Goal: Task Accomplishment & Management: Complete application form

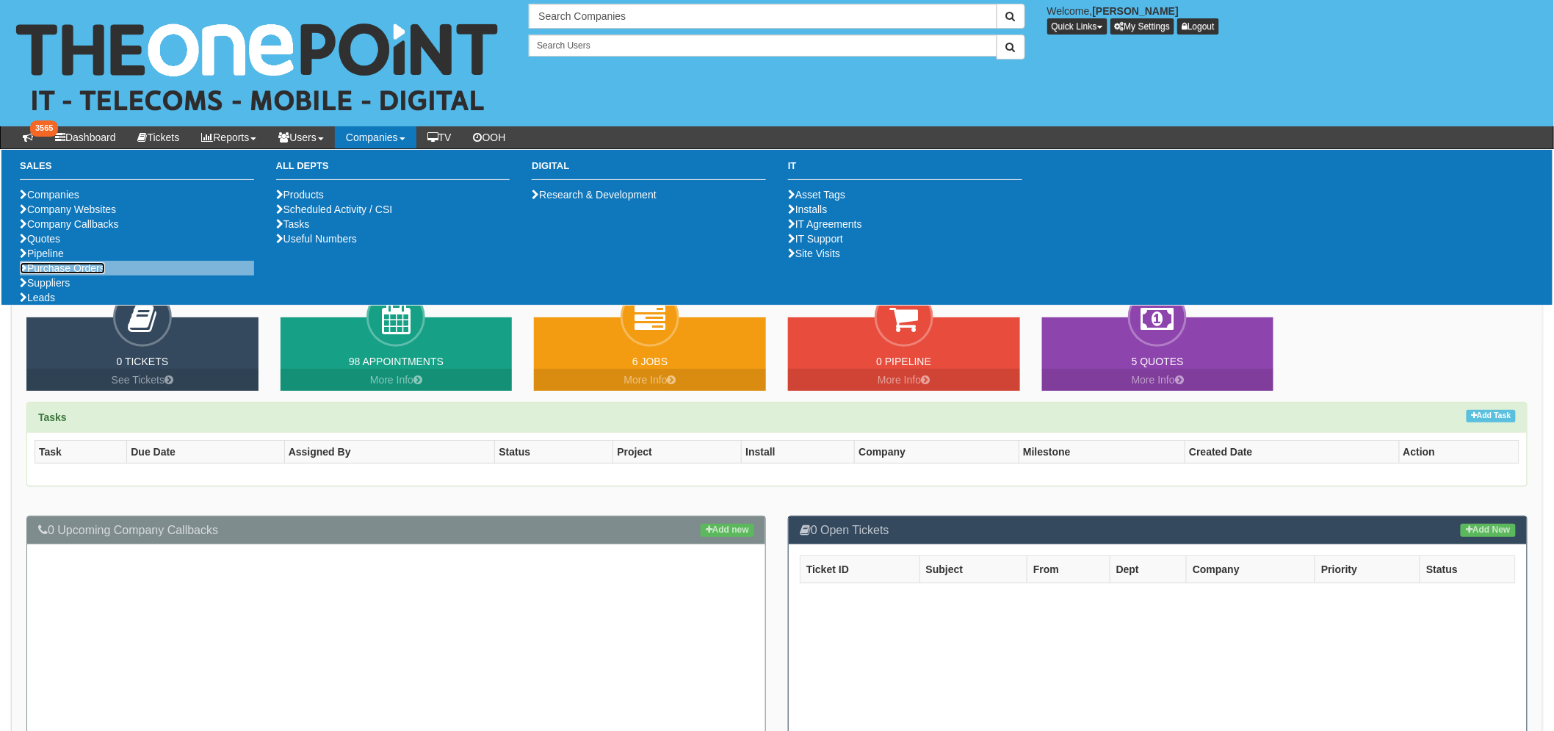
click at [90, 274] on link "Purchase Orders" at bounding box center [62, 268] width 85 height 12
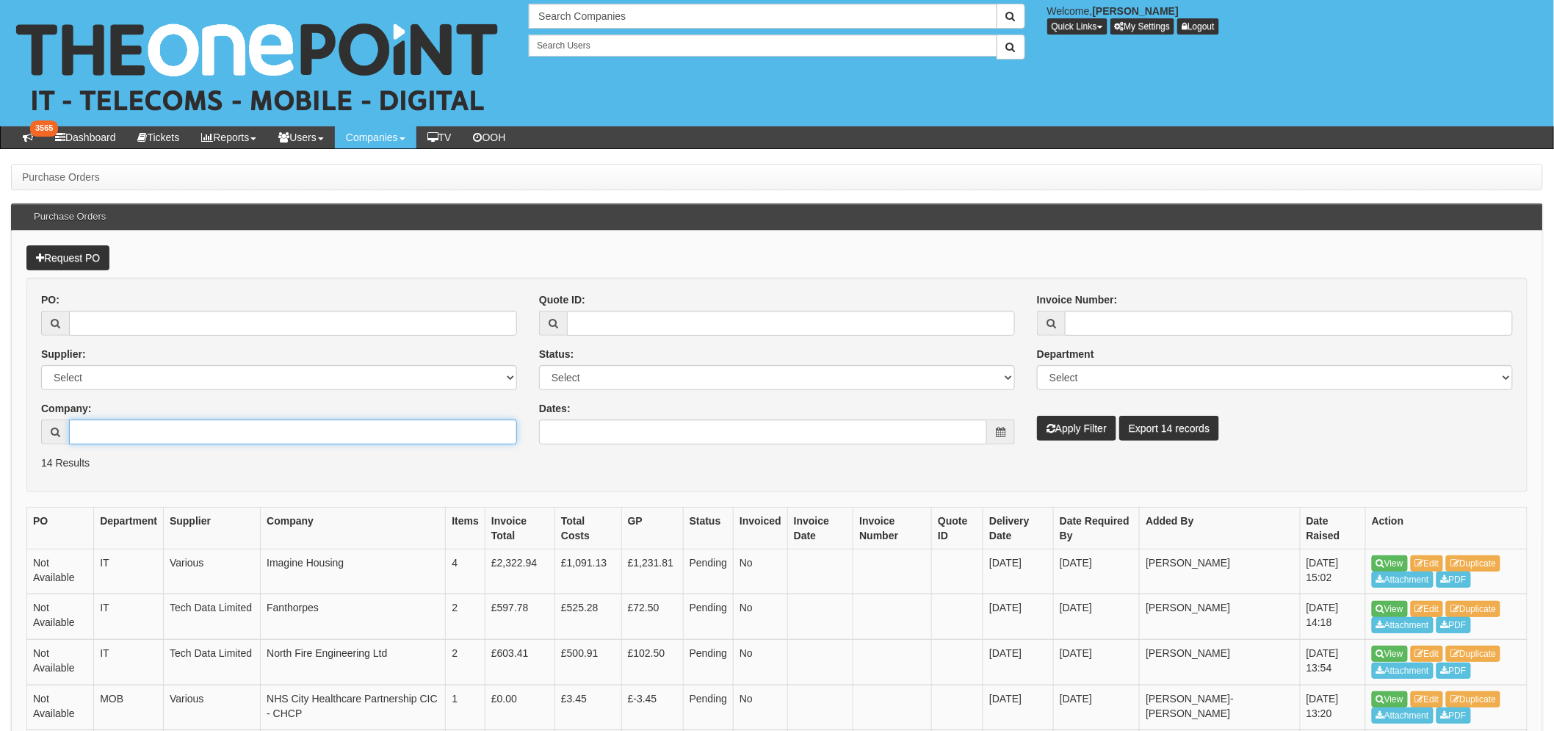
click at [252, 433] on input "Company:" at bounding box center [293, 431] width 448 height 25
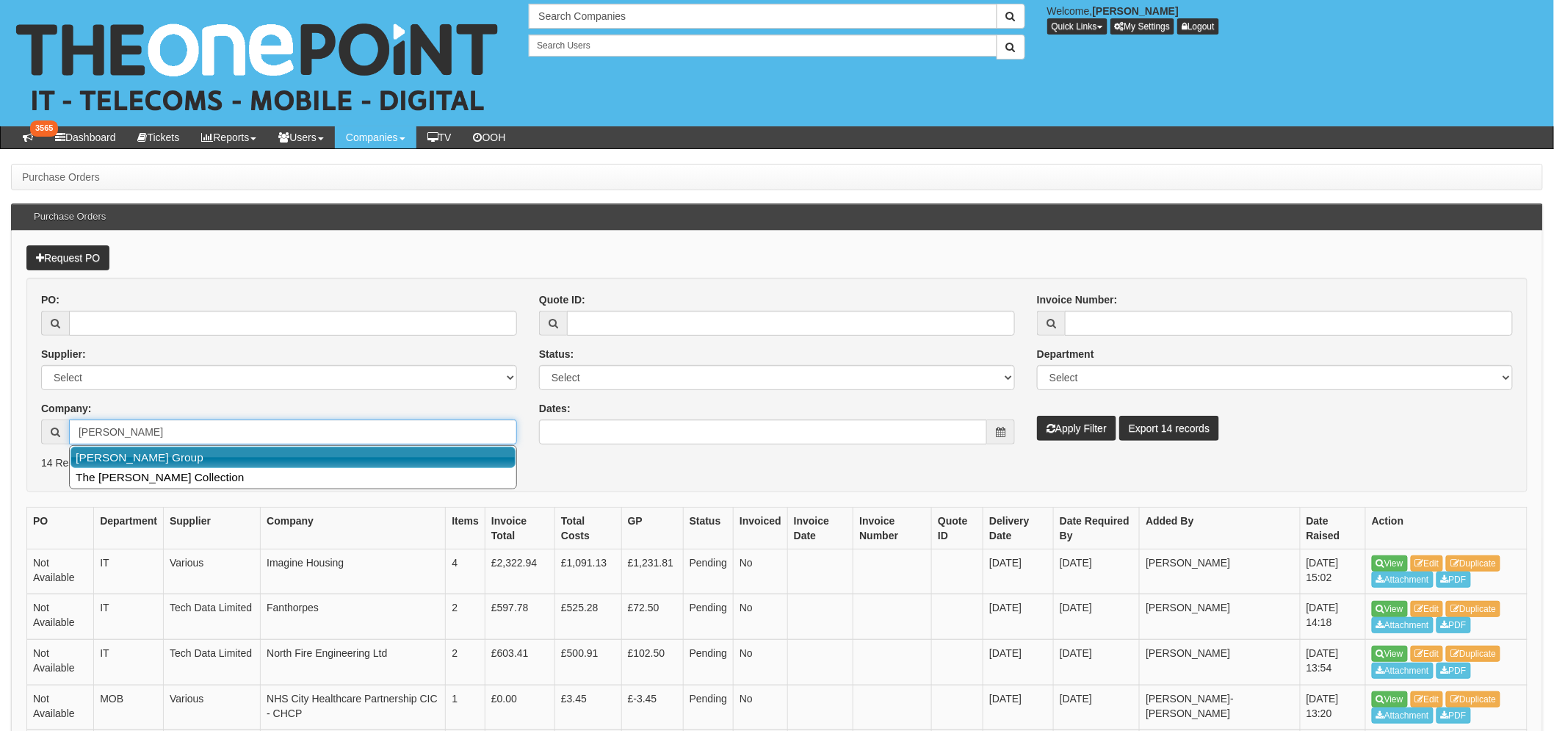
click at [221, 456] on link "John Good Group" at bounding box center [293, 457] width 445 height 21
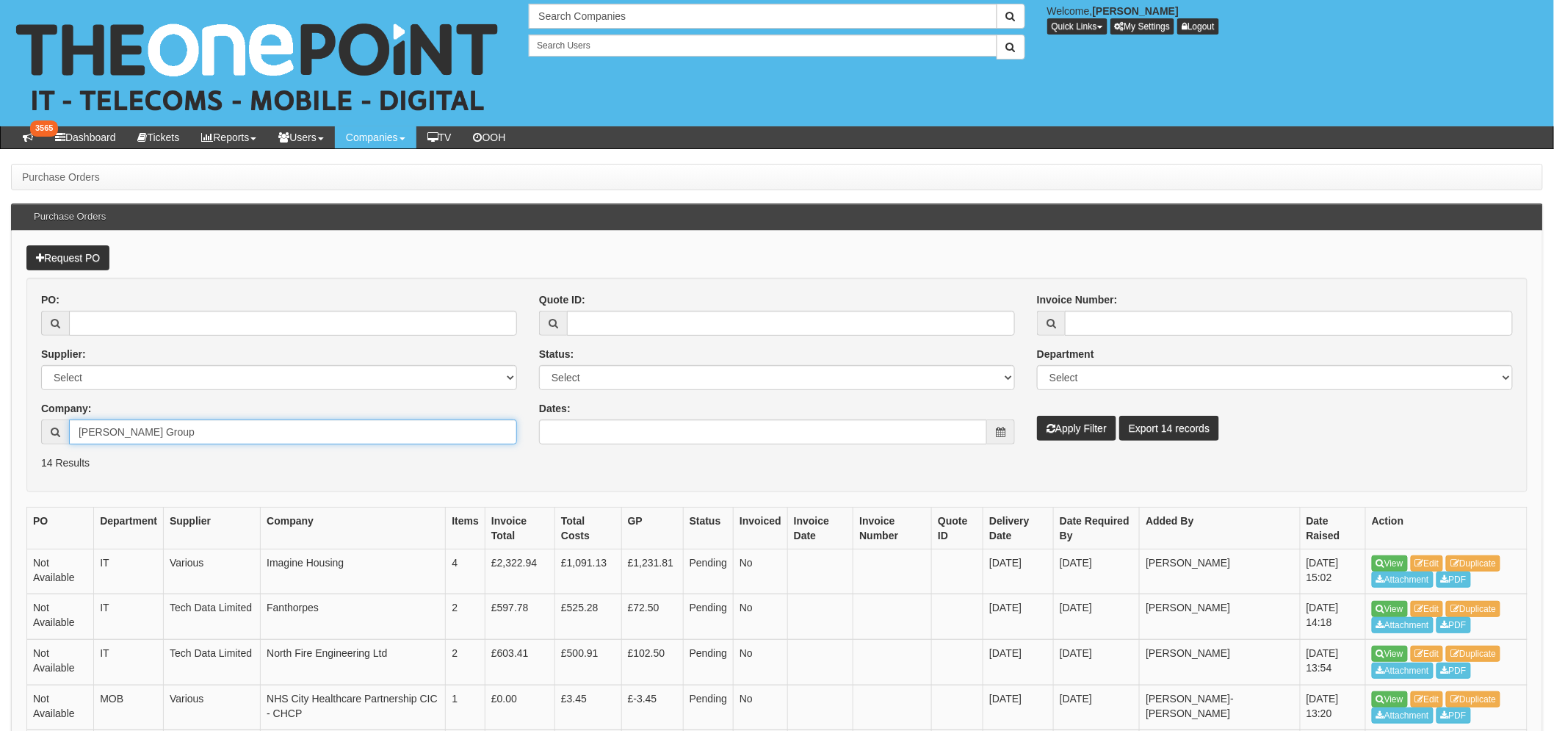
type input "John Good Group"
click at [1073, 434] on button "Apply Filter" at bounding box center [1076, 428] width 79 height 25
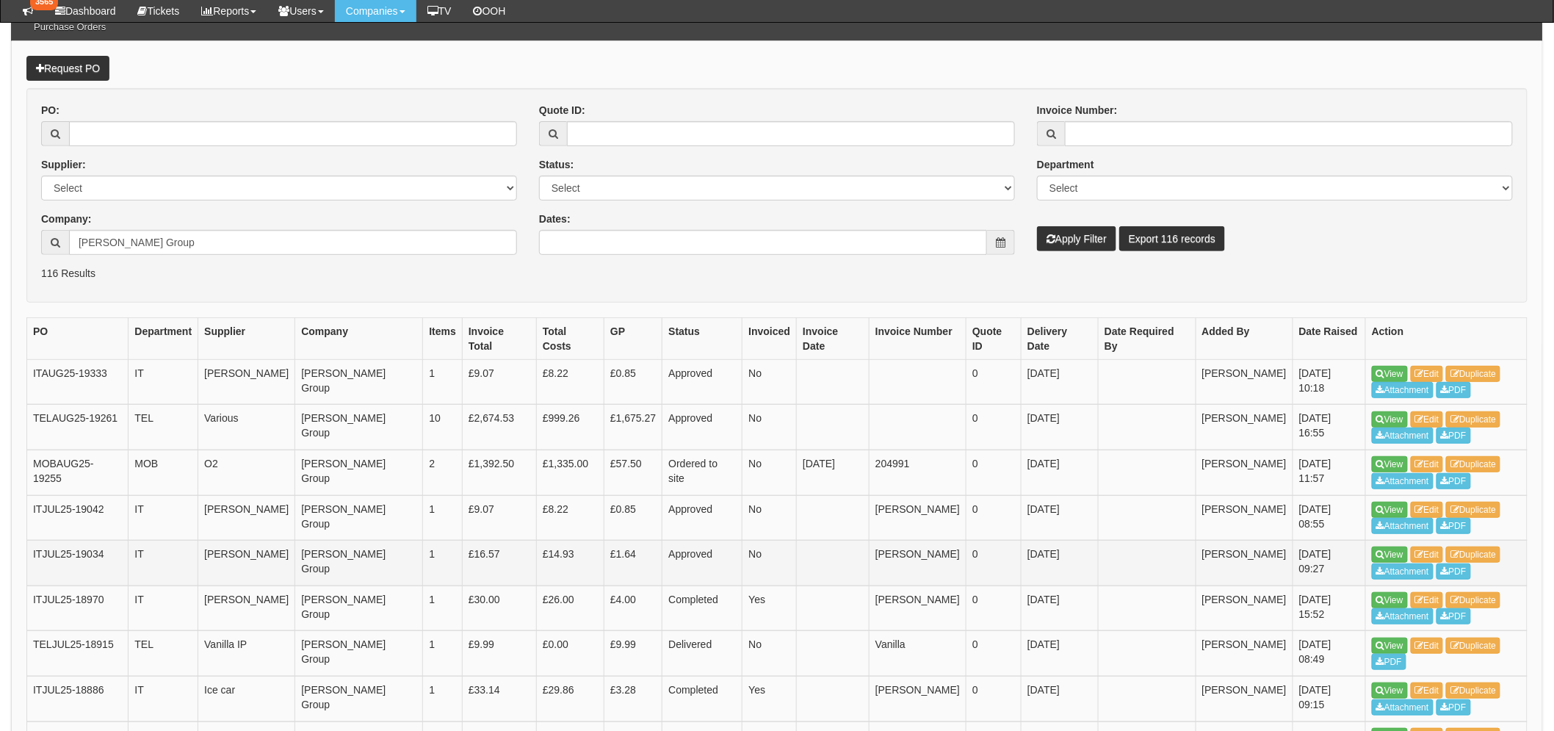
scroll to position [163, 0]
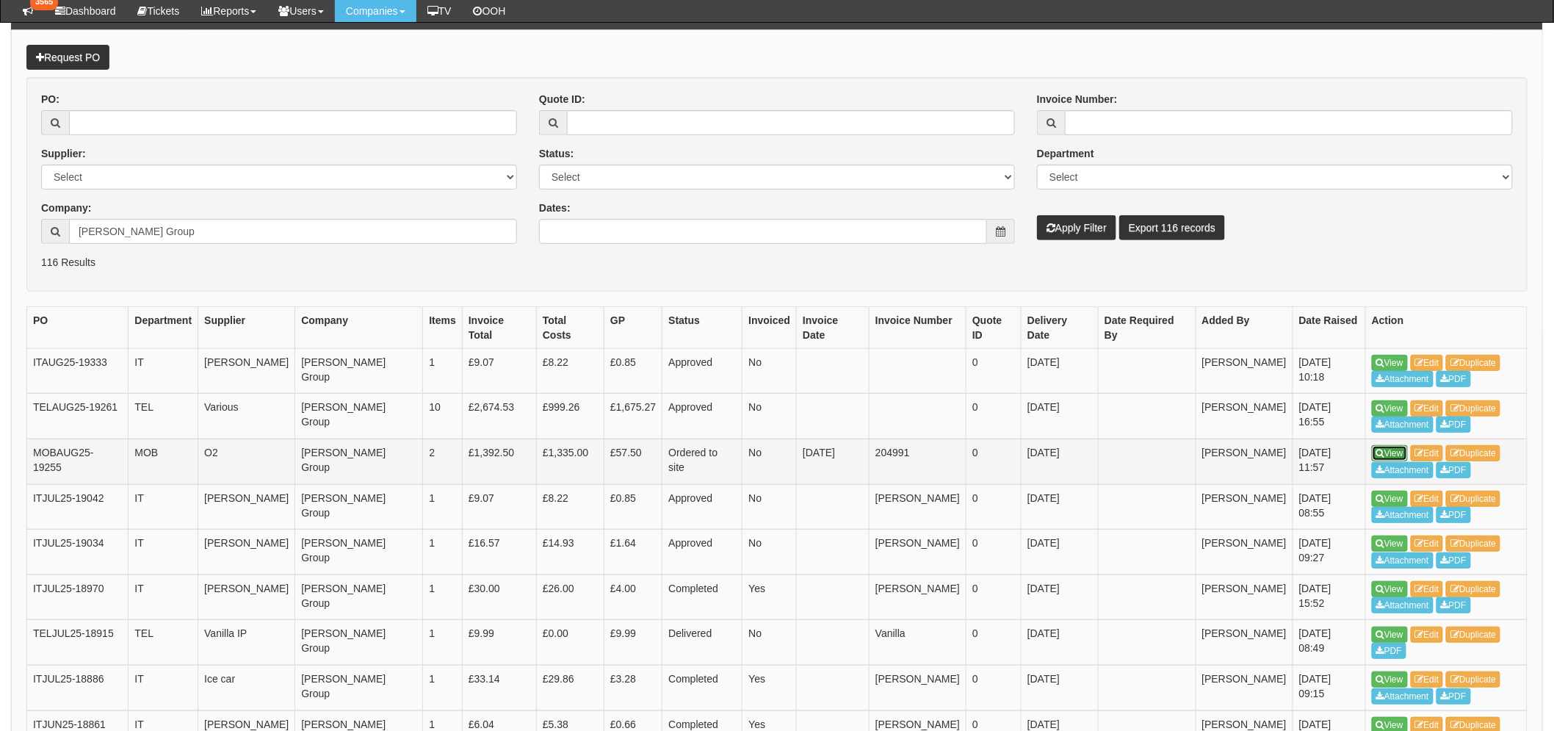
click at [1385, 445] on link "View" at bounding box center [1390, 453] width 36 height 16
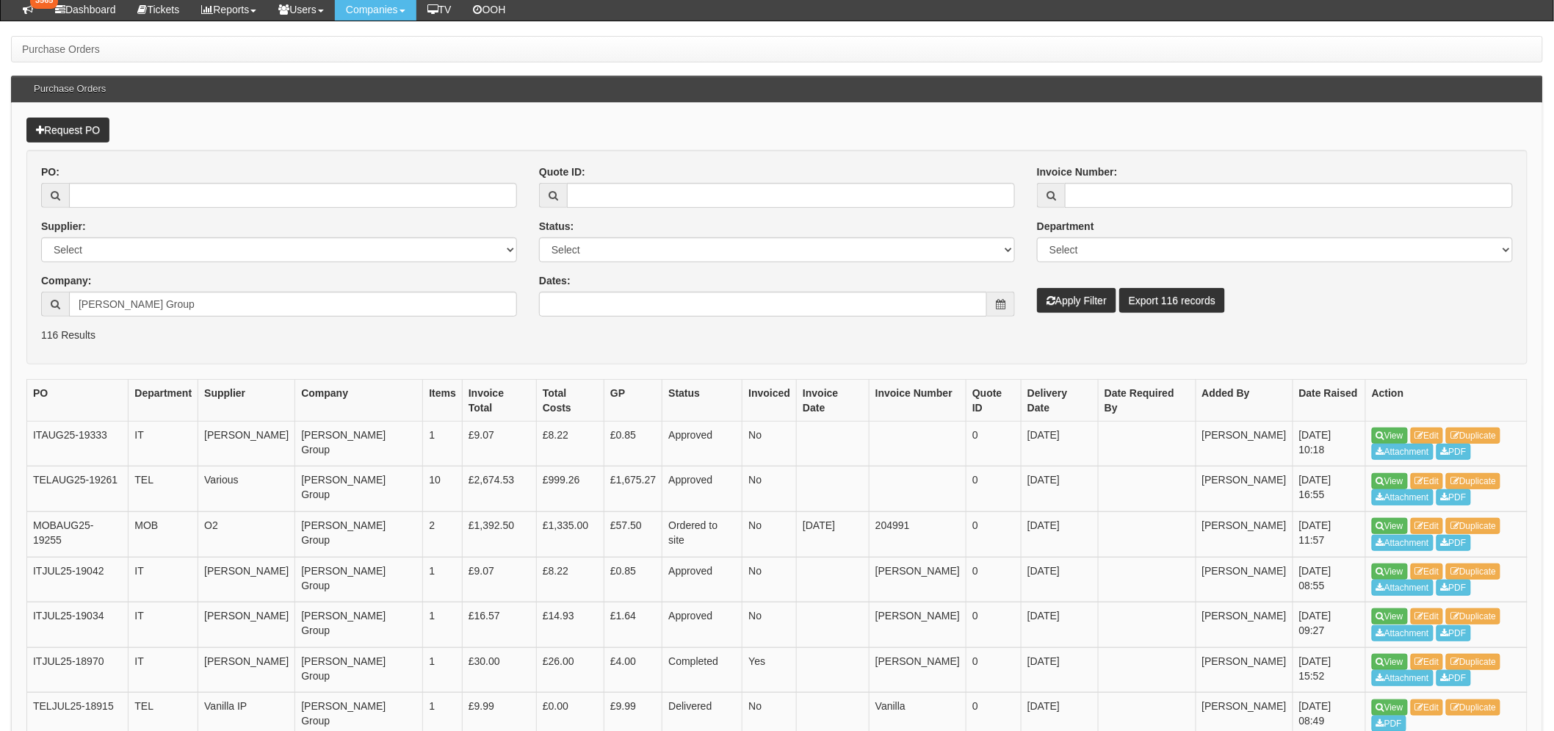
scroll to position [119, 0]
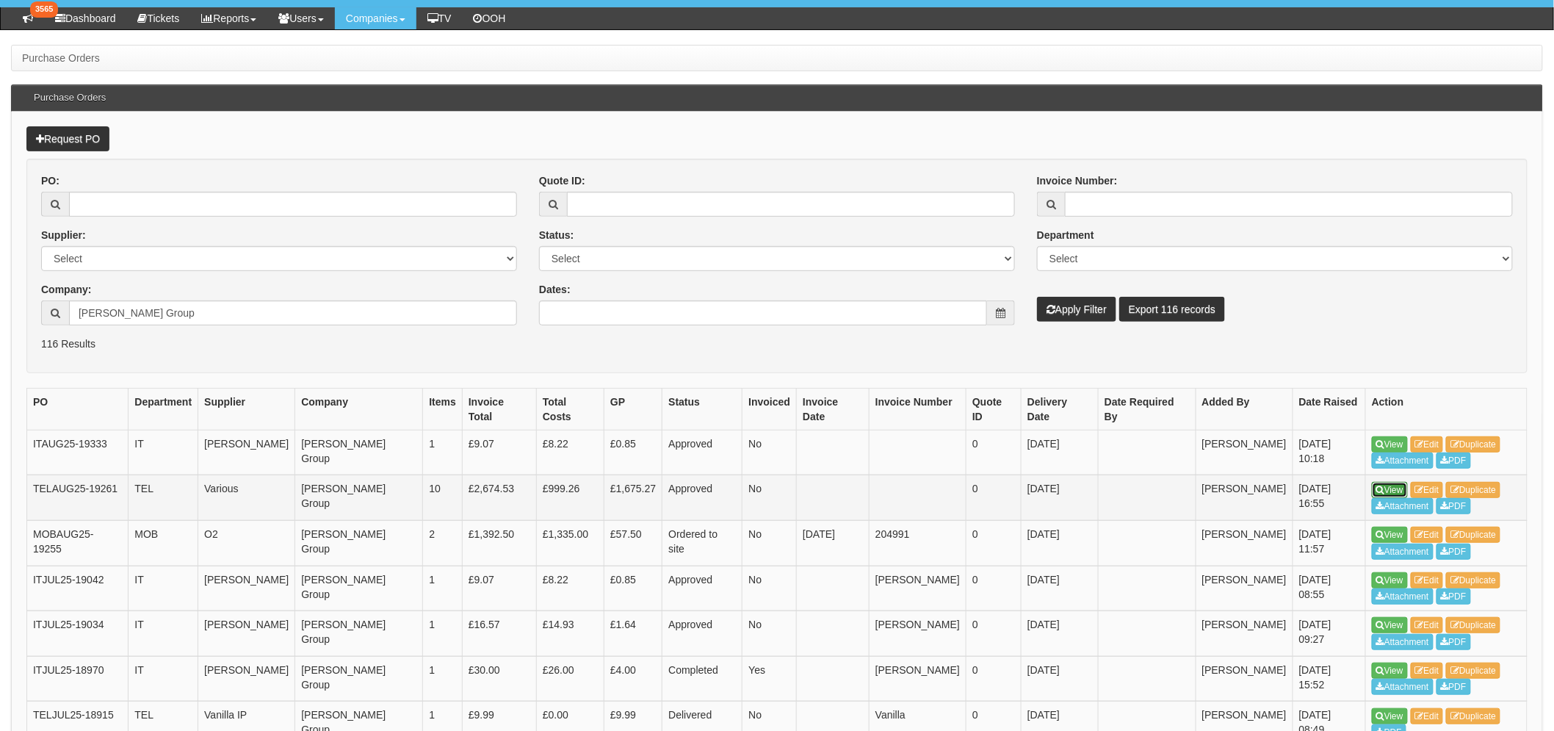
click at [1383, 486] on icon at bounding box center [1381, 490] width 8 height 9
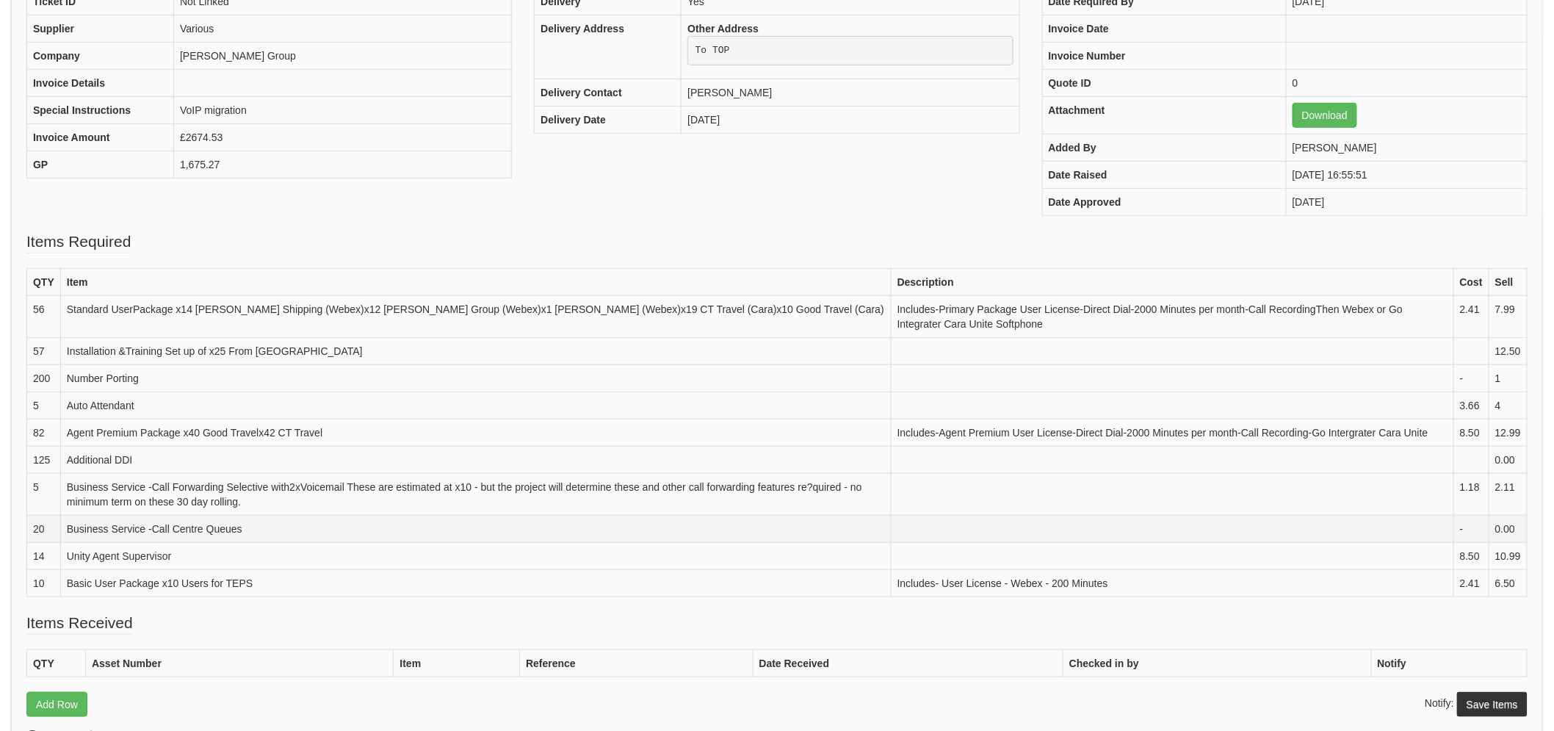
scroll to position [326, 0]
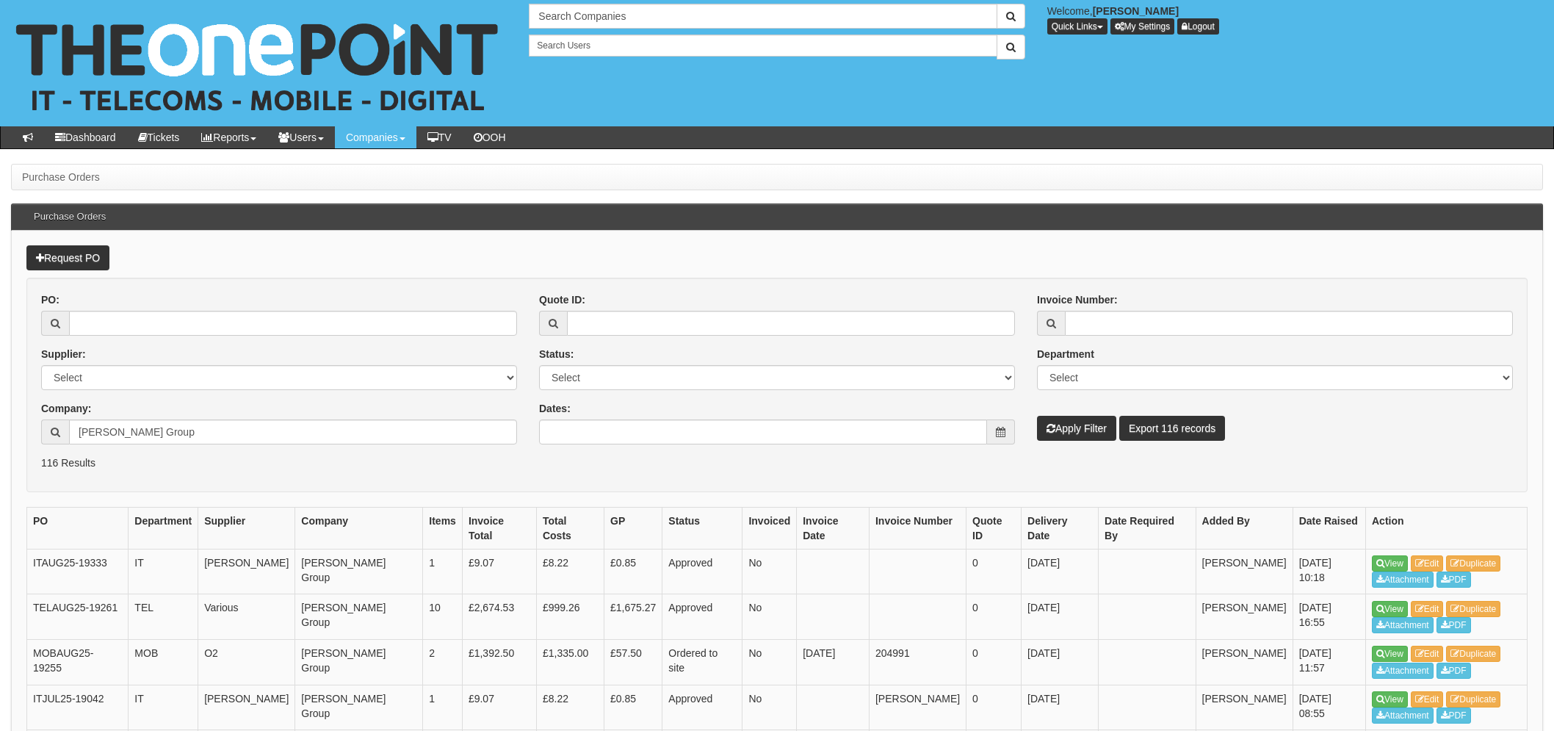
scroll to position [119, 0]
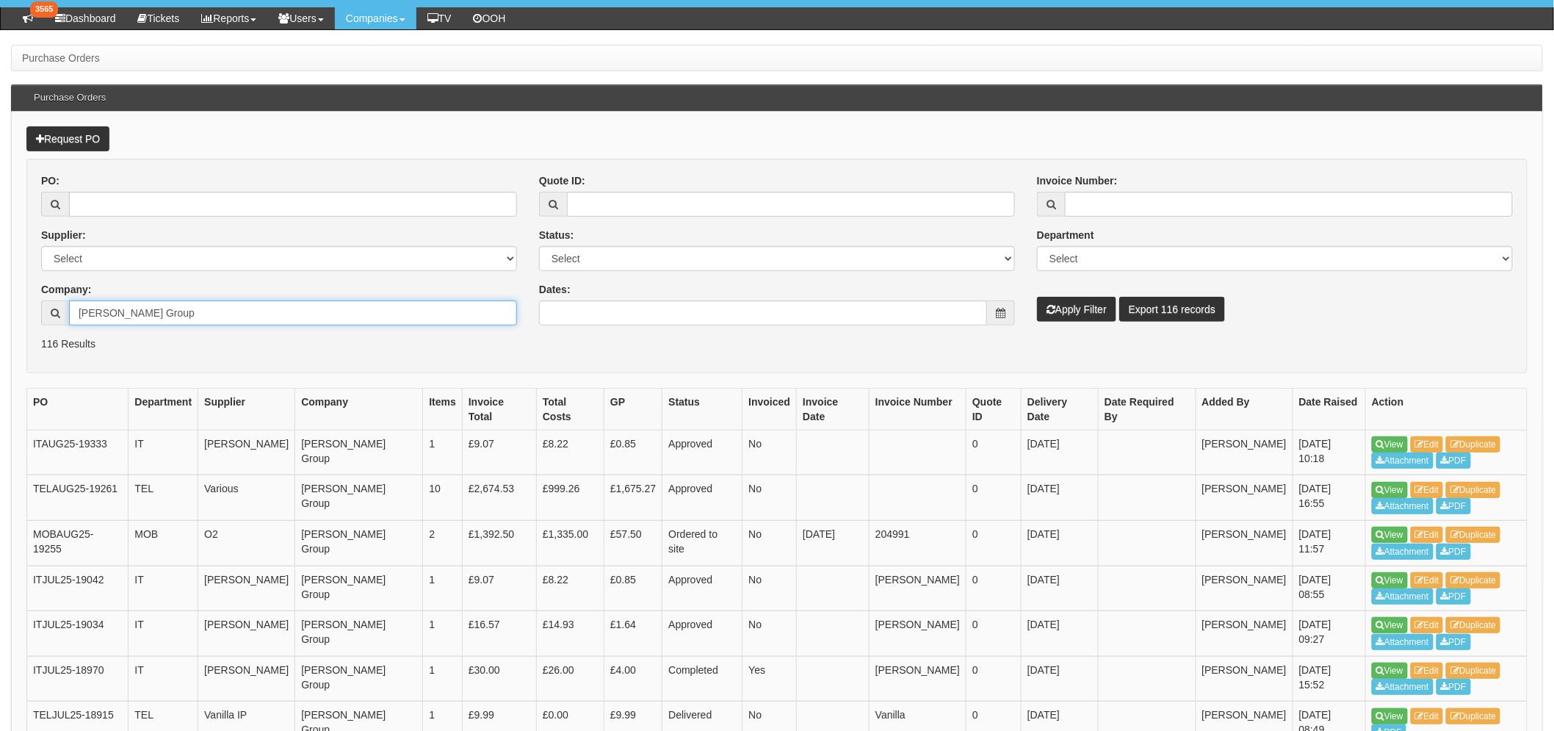
drag, startPoint x: 170, startPoint y: 323, endPoint x: 32, endPoint y: 304, distance: 139.4
click at [34, 305] on div "PO: Supplier: Select 123 REG.co.uk 1Password 3 4Gon AA Jones Electric Ltd Abzor…" at bounding box center [279, 254] width 498 height 163
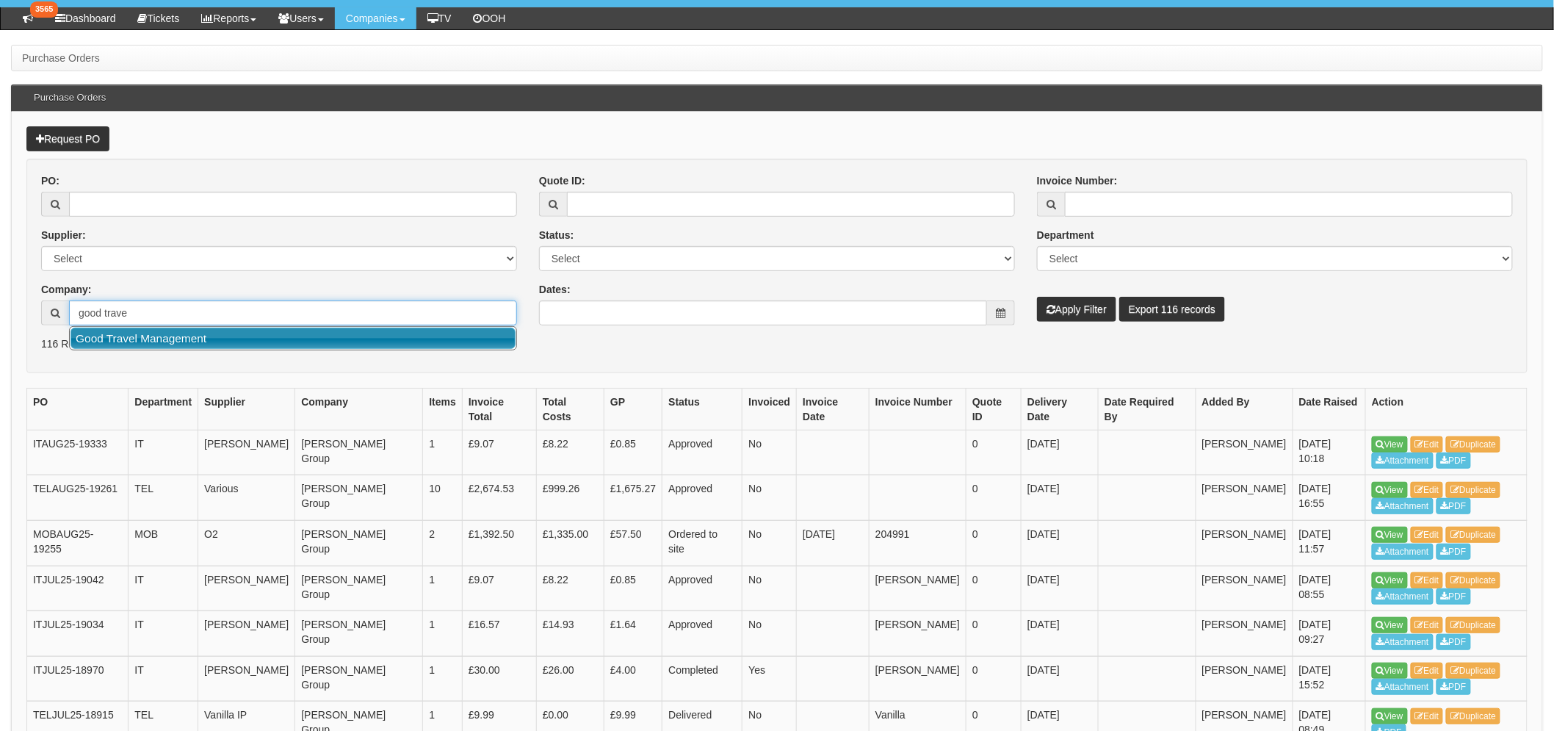
click at [129, 338] on link "Good Travel Management" at bounding box center [293, 338] width 445 height 21
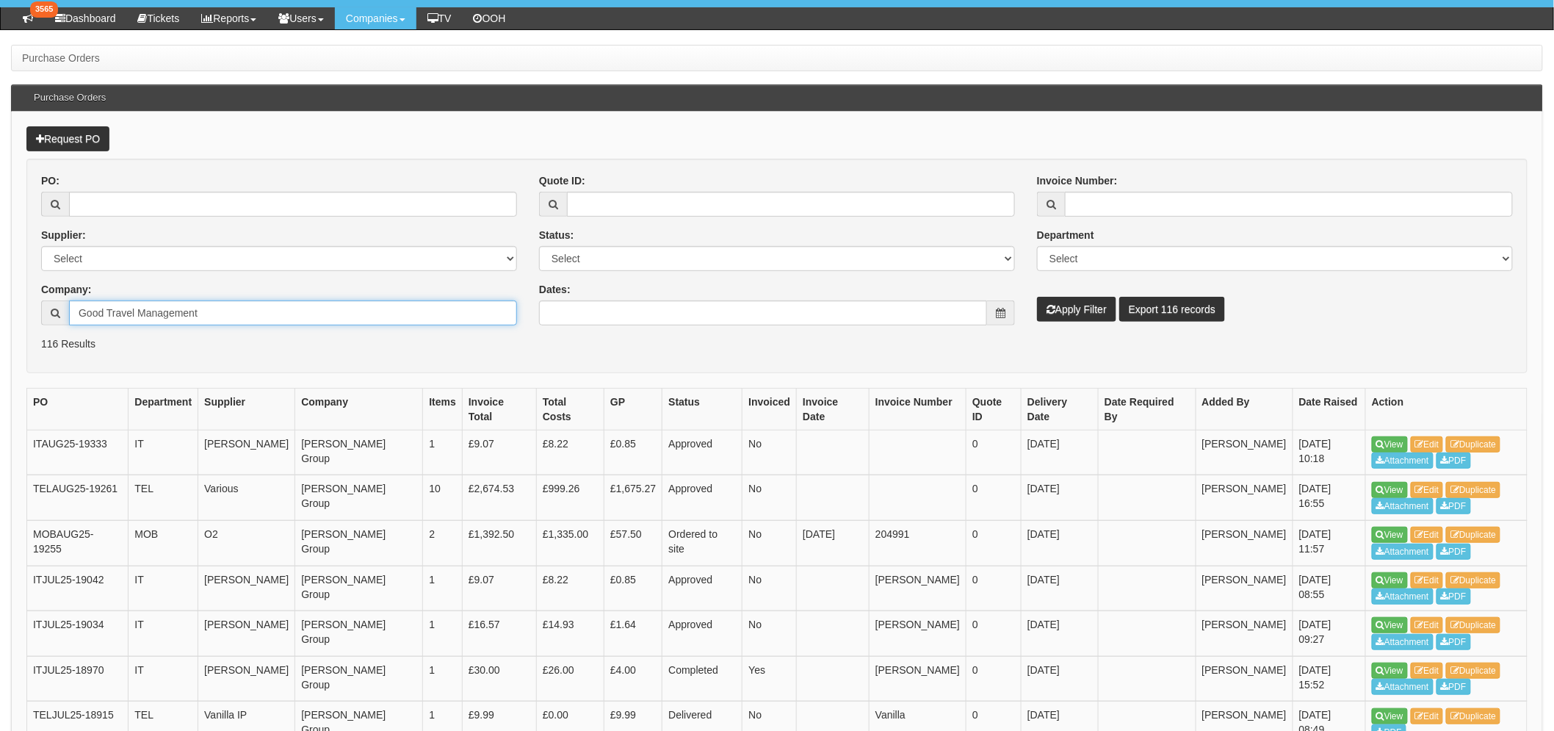
type input "Good Travel Management"
click at [1071, 316] on button "Apply Filter" at bounding box center [1076, 309] width 79 height 25
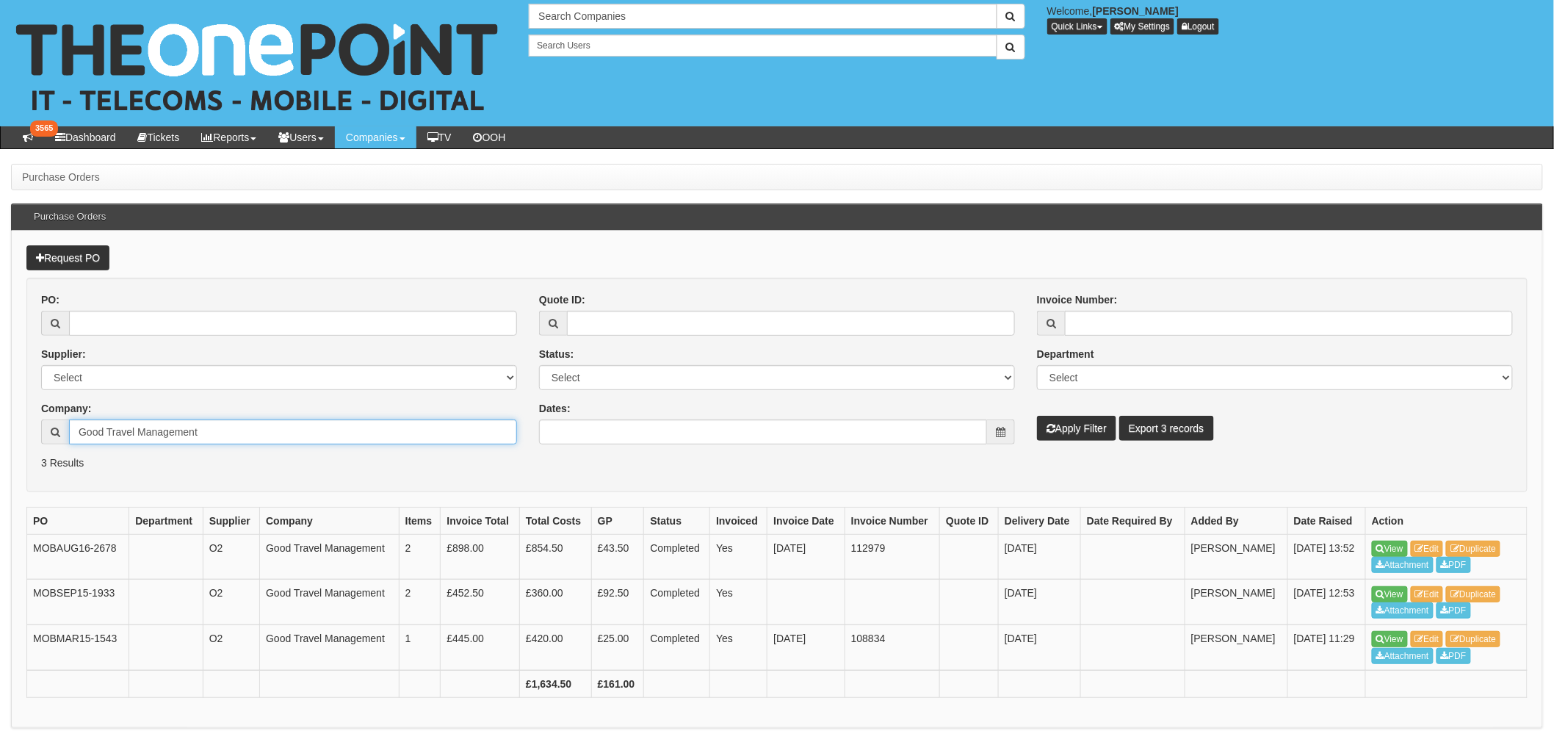
drag, startPoint x: 234, startPoint y: 430, endPoint x: -131, endPoint y: 447, distance: 365.5
click at [0, 447] on html "× Send Email × Add Appointment × Create Ticket × Create Proactive Activity × Ad…" at bounding box center [777, 393] width 1554 height 787
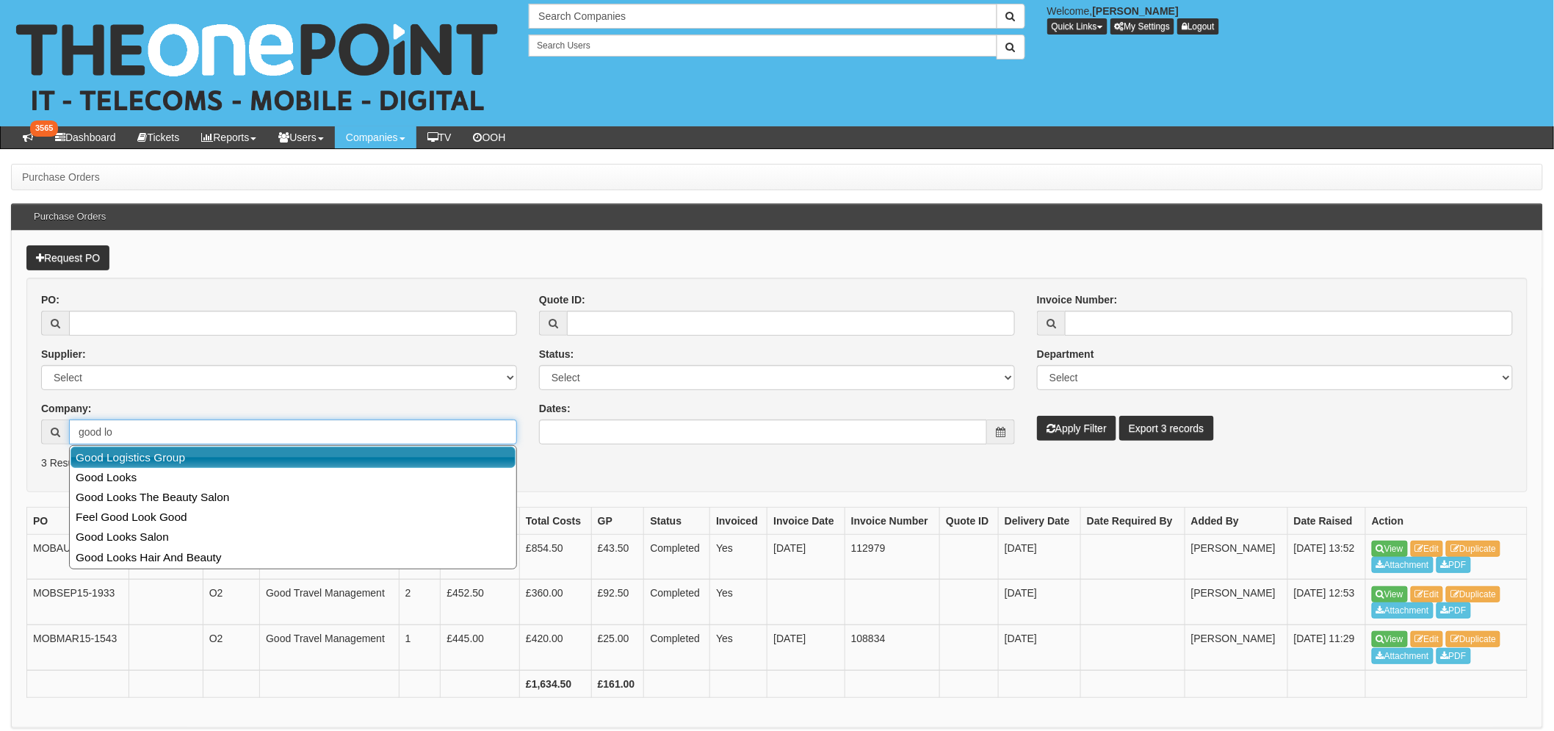
click at [85, 461] on link "Good Logistics Group" at bounding box center [293, 457] width 445 height 21
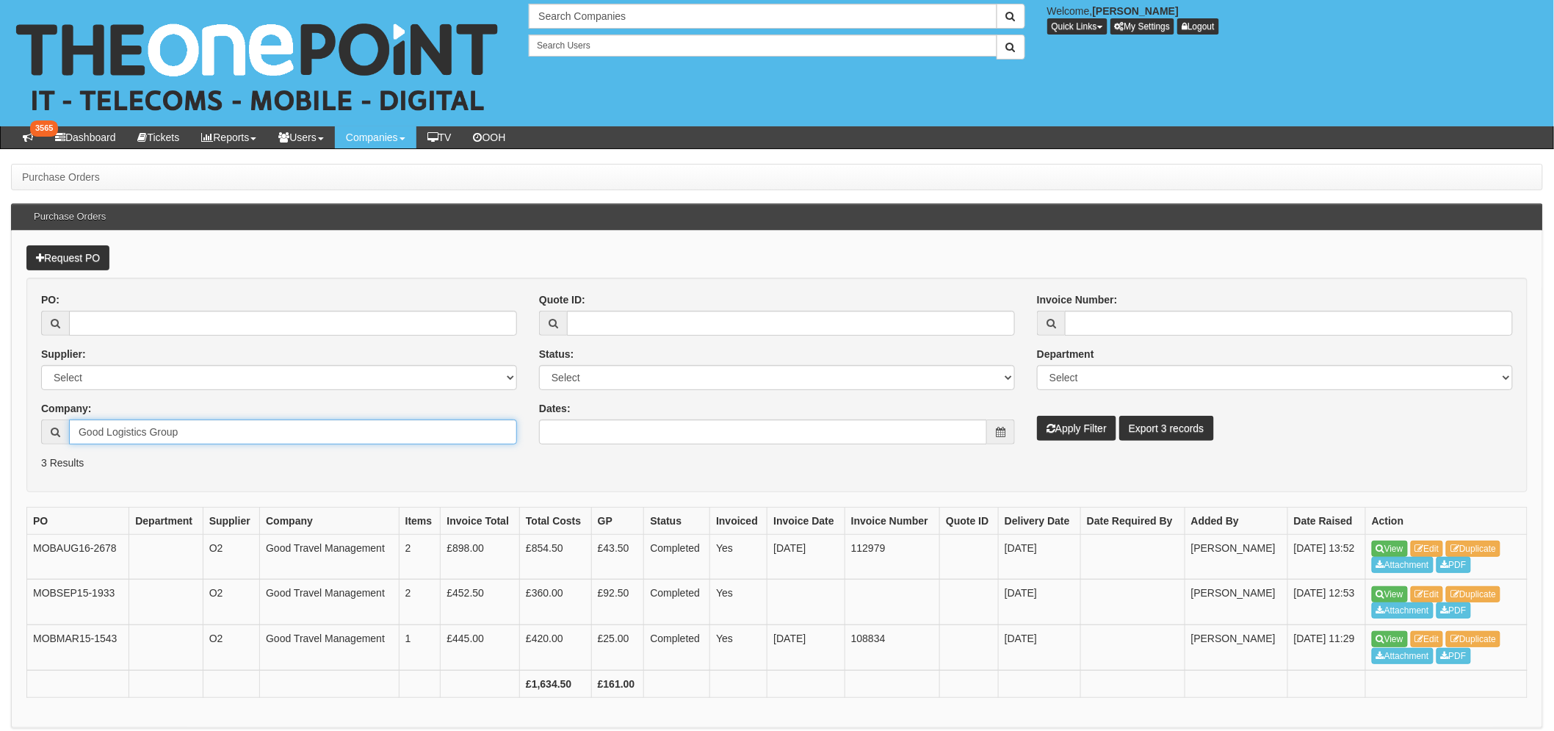
type input "Good Logistics Group"
click at [1063, 422] on button "Apply Filter" at bounding box center [1076, 428] width 79 height 25
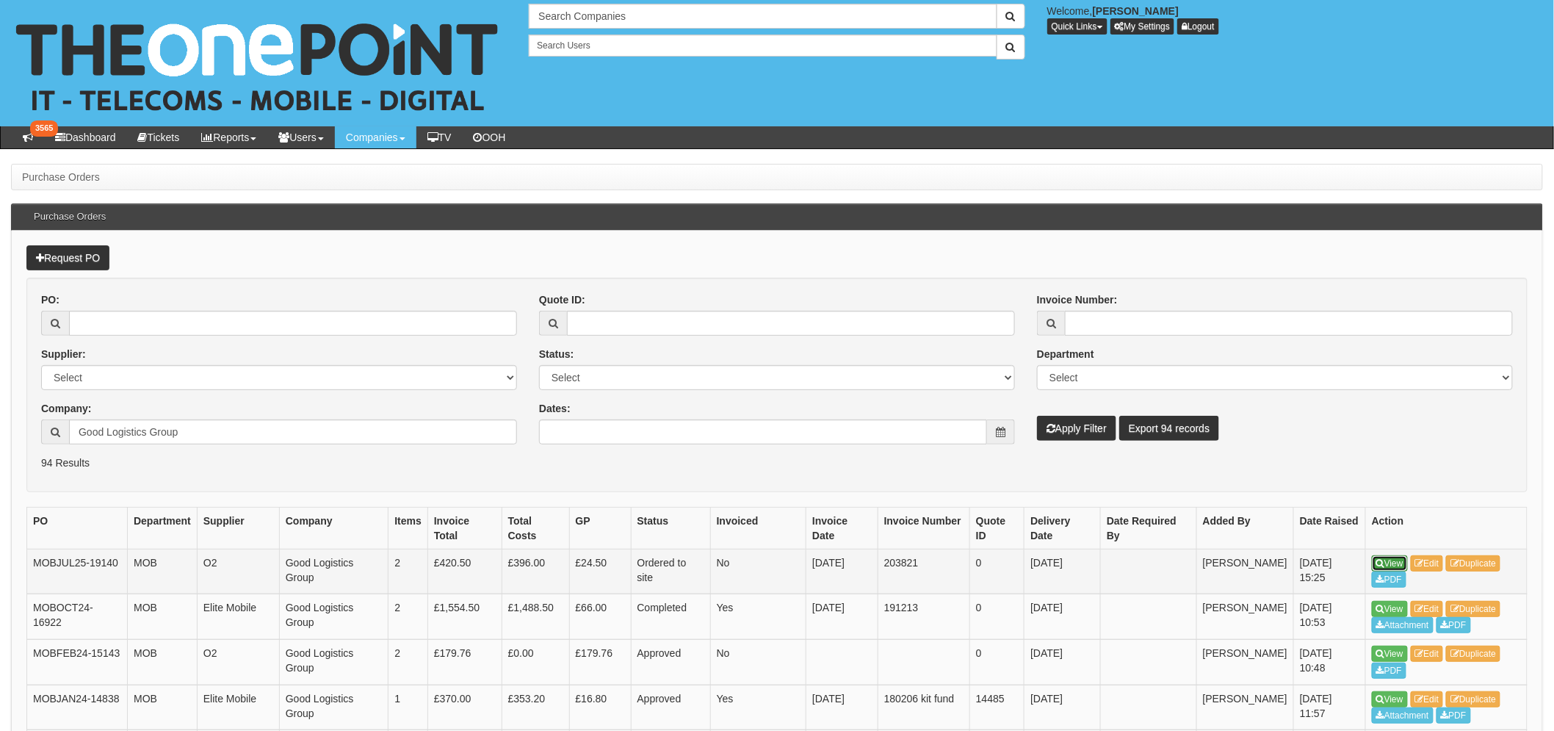
click at [1376, 561] on link "View" at bounding box center [1390, 563] width 36 height 16
click at [1474, 563] on link "Duplicate" at bounding box center [1473, 563] width 54 height 16
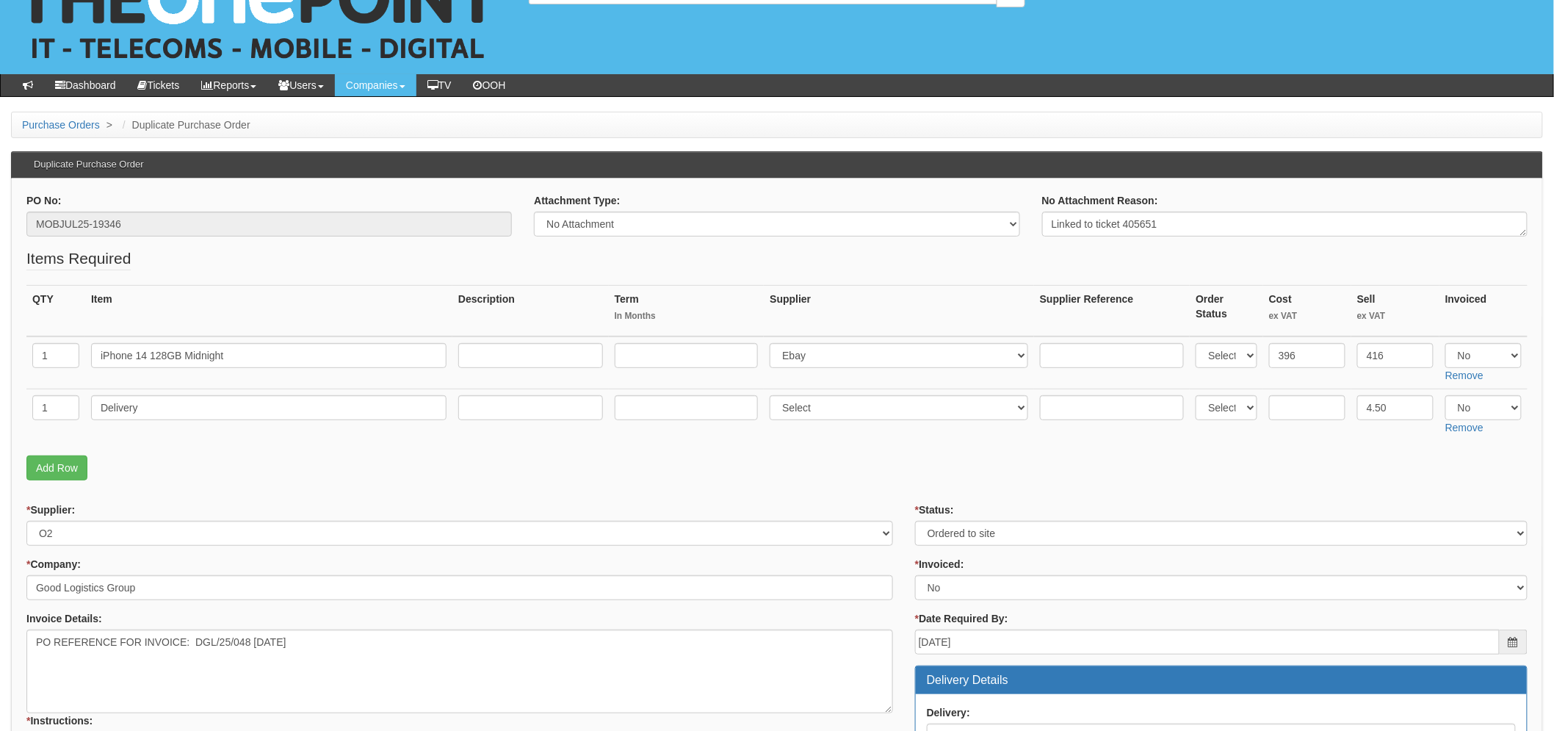
scroll to position [82, 0]
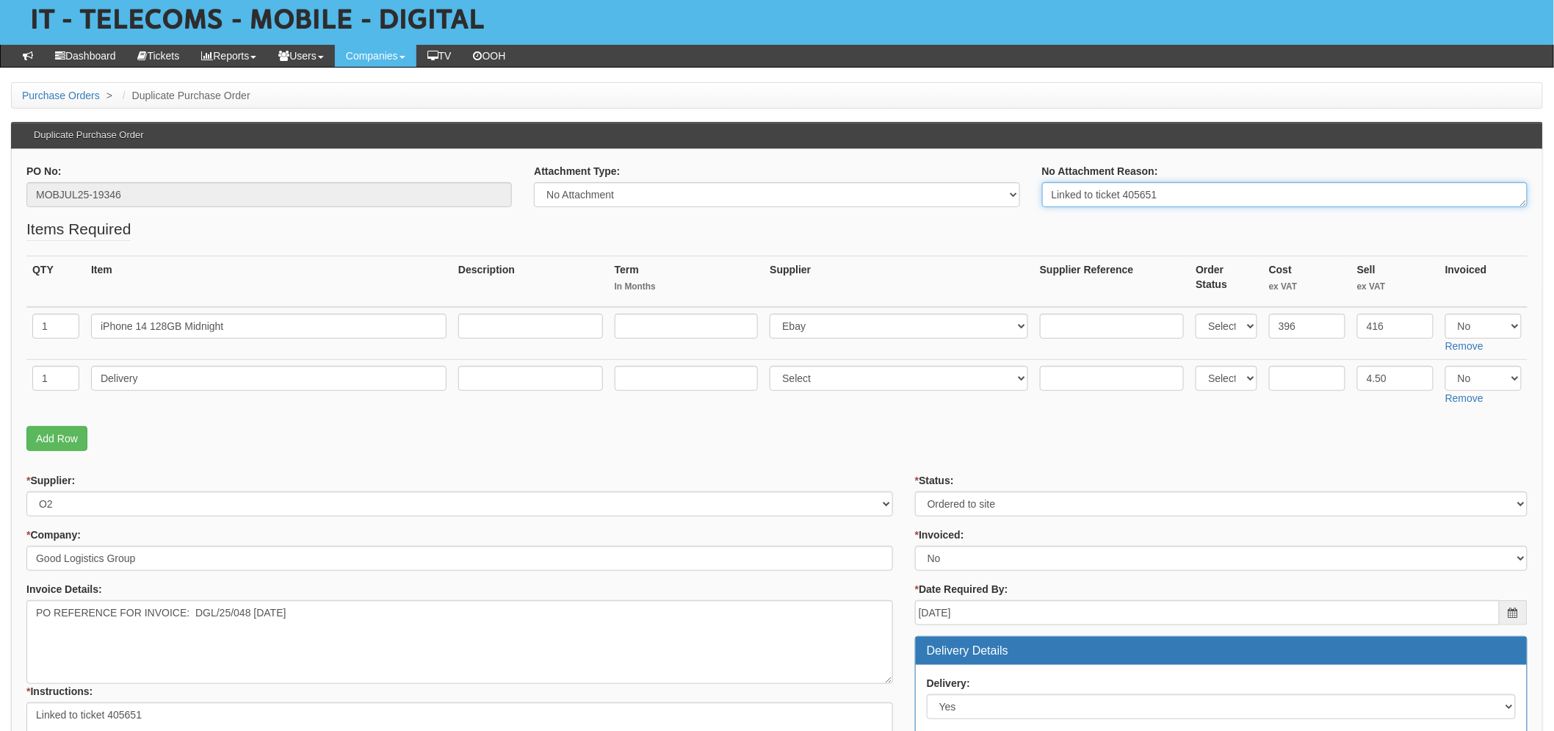
drag, startPoint x: 1188, startPoint y: 194, endPoint x: 1030, endPoint y: 192, distance: 157.9
click at [1037, 192] on div "No Attachment Reason: Linked to ticket 405651" at bounding box center [1285, 185] width 508 height 43
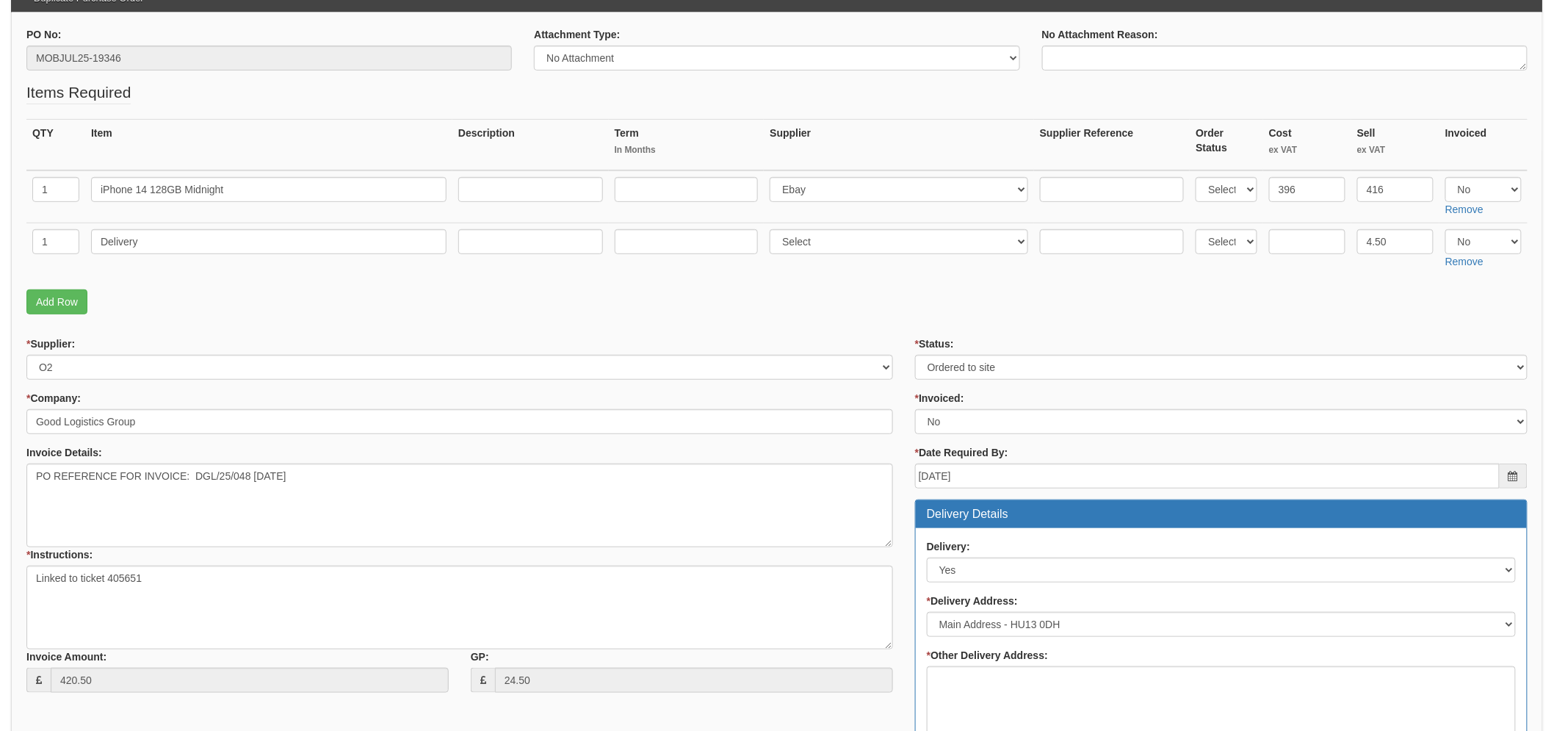
scroll to position [245, 0]
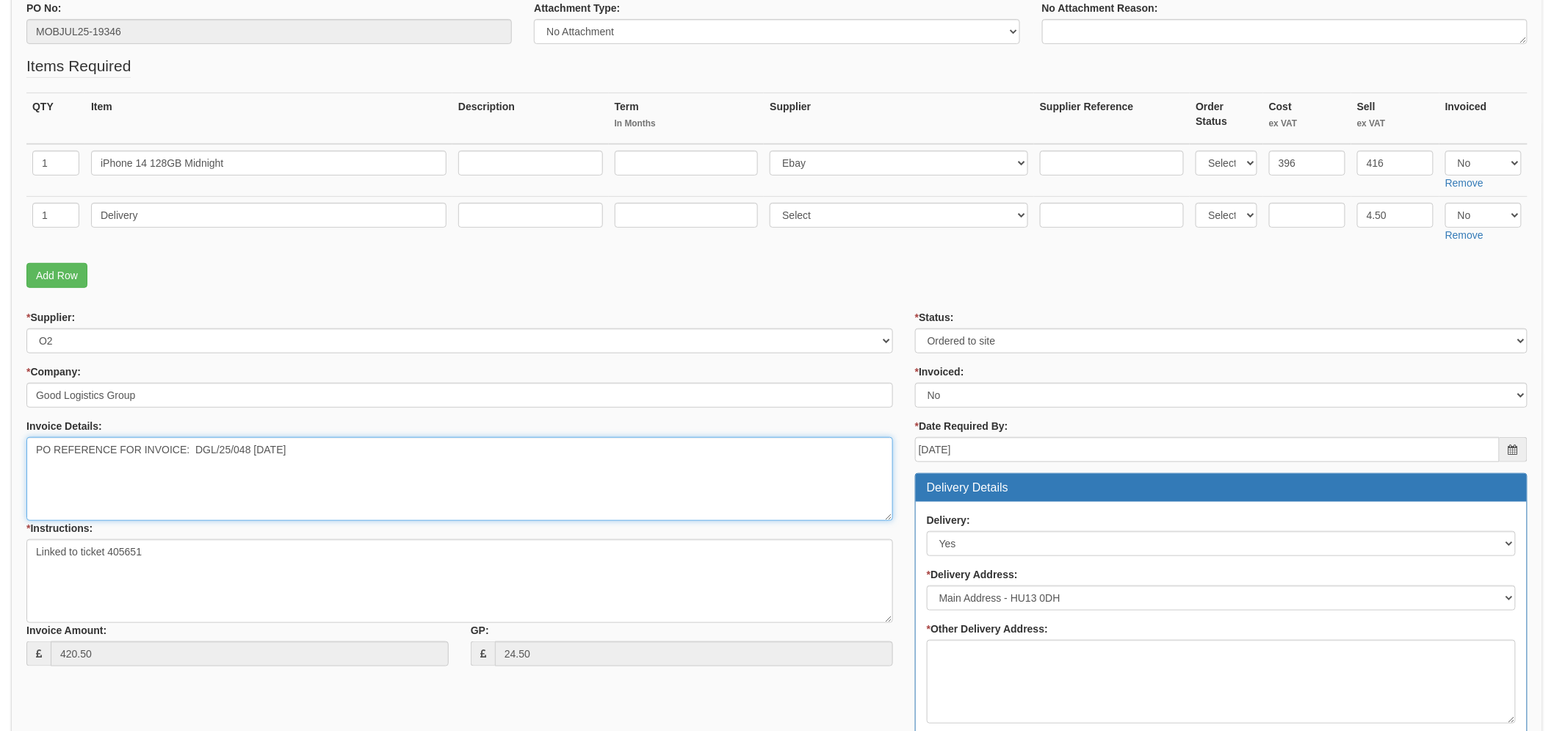
drag, startPoint x: 322, startPoint y: 442, endPoint x: 195, endPoint y: 439, distance: 126.4
click at [195, 439] on textarea "PO REFERENCE FOR INVOICE: DGL/25/048 25/07/2025" at bounding box center [459, 479] width 867 height 84
paste textarea "58 19/08"
click at [284, 489] on textarea "PO REFERENCE FOR INVOICE: DGL/25/048 25/07/2025" at bounding box center [459, 479] width 867 height 84
type textarea "PO REFERENCE FOR INVOICE: DGL/25/058 19/08/2025"
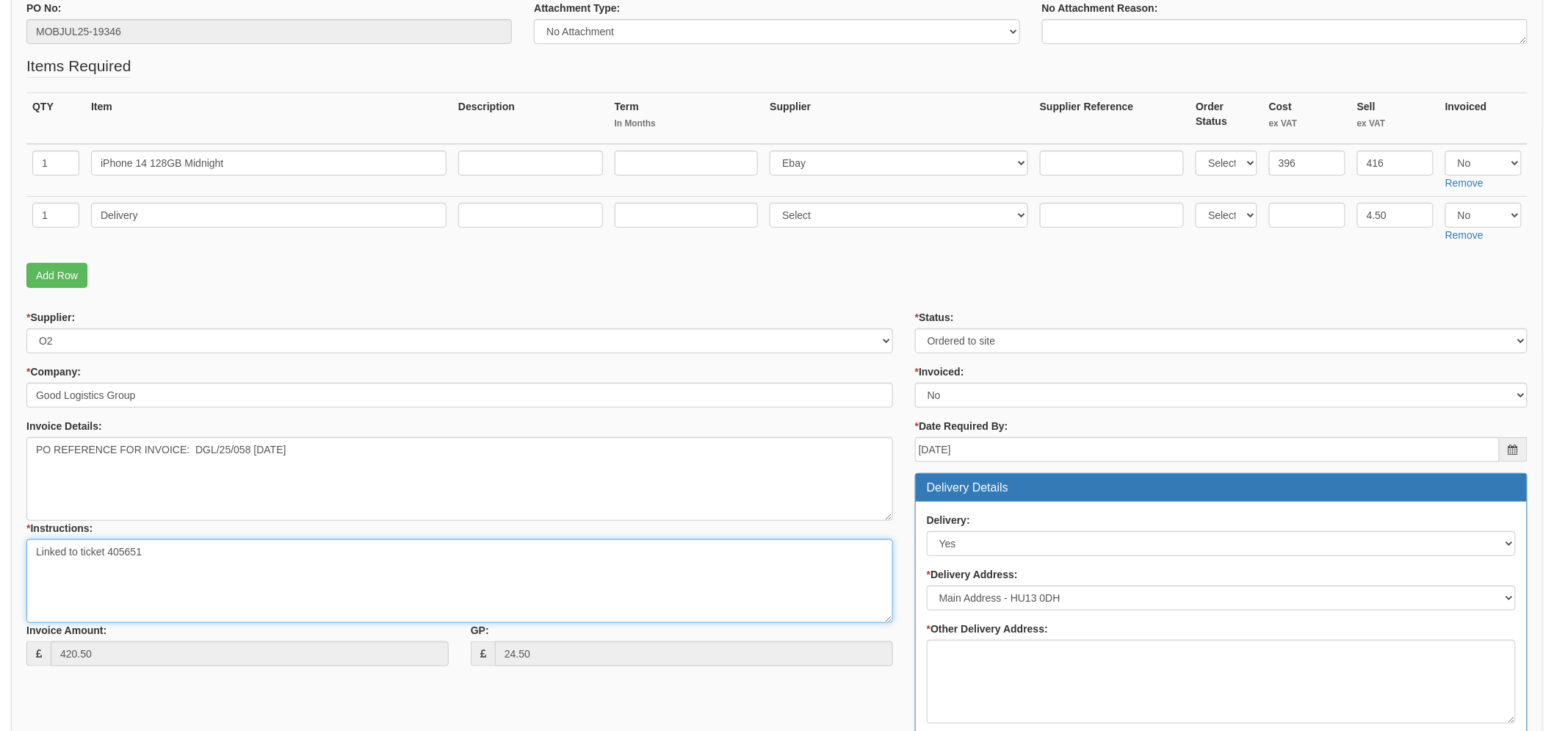
drag, startPoint x: 176, startPoint y: 558, endPoint x: 18, endPoint y: 540, distance: 159.0
click at [26, 541] on textarea "Linked to ticket 405651" at bounding box center [459, 581] width 867 height 84
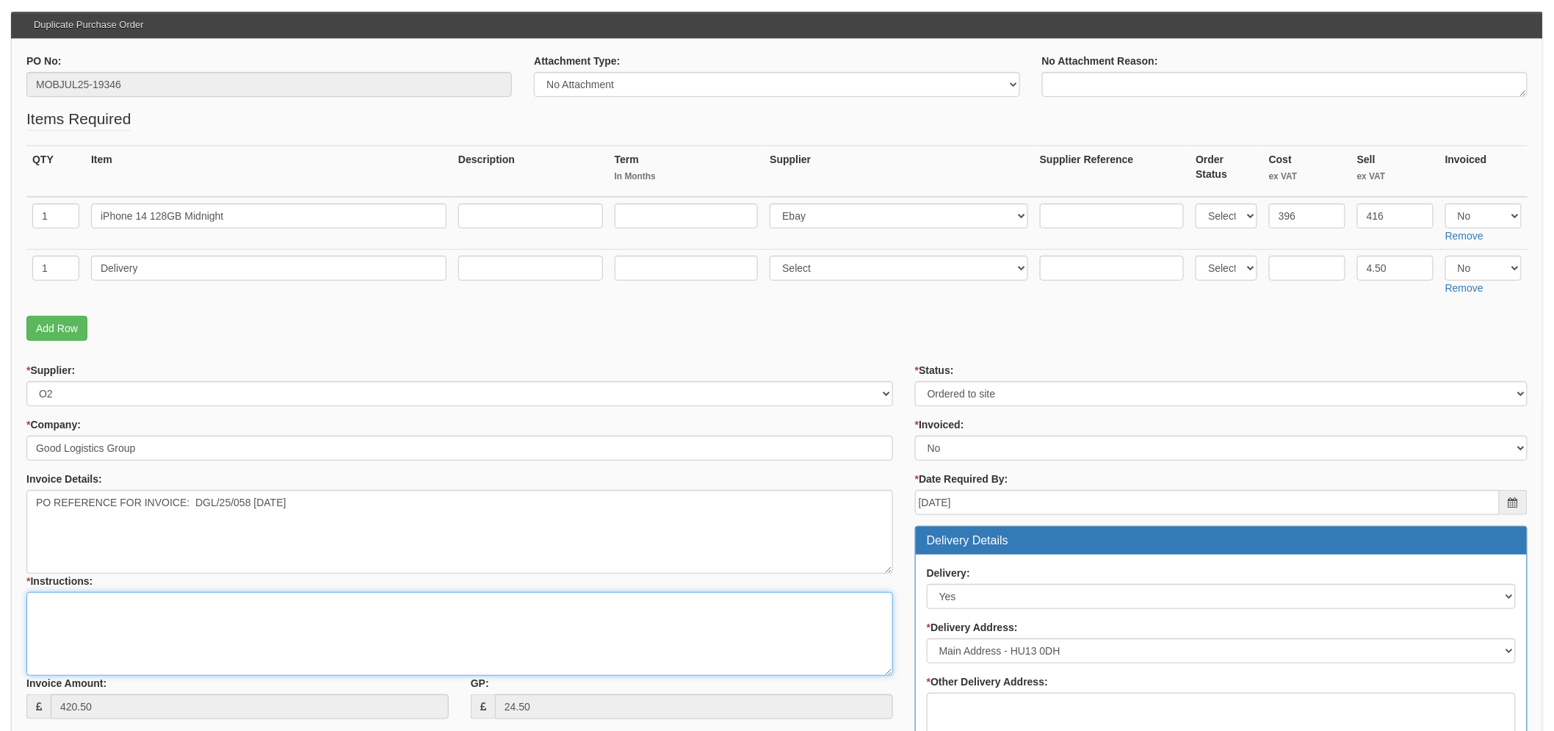
scroll to position [163, 0]
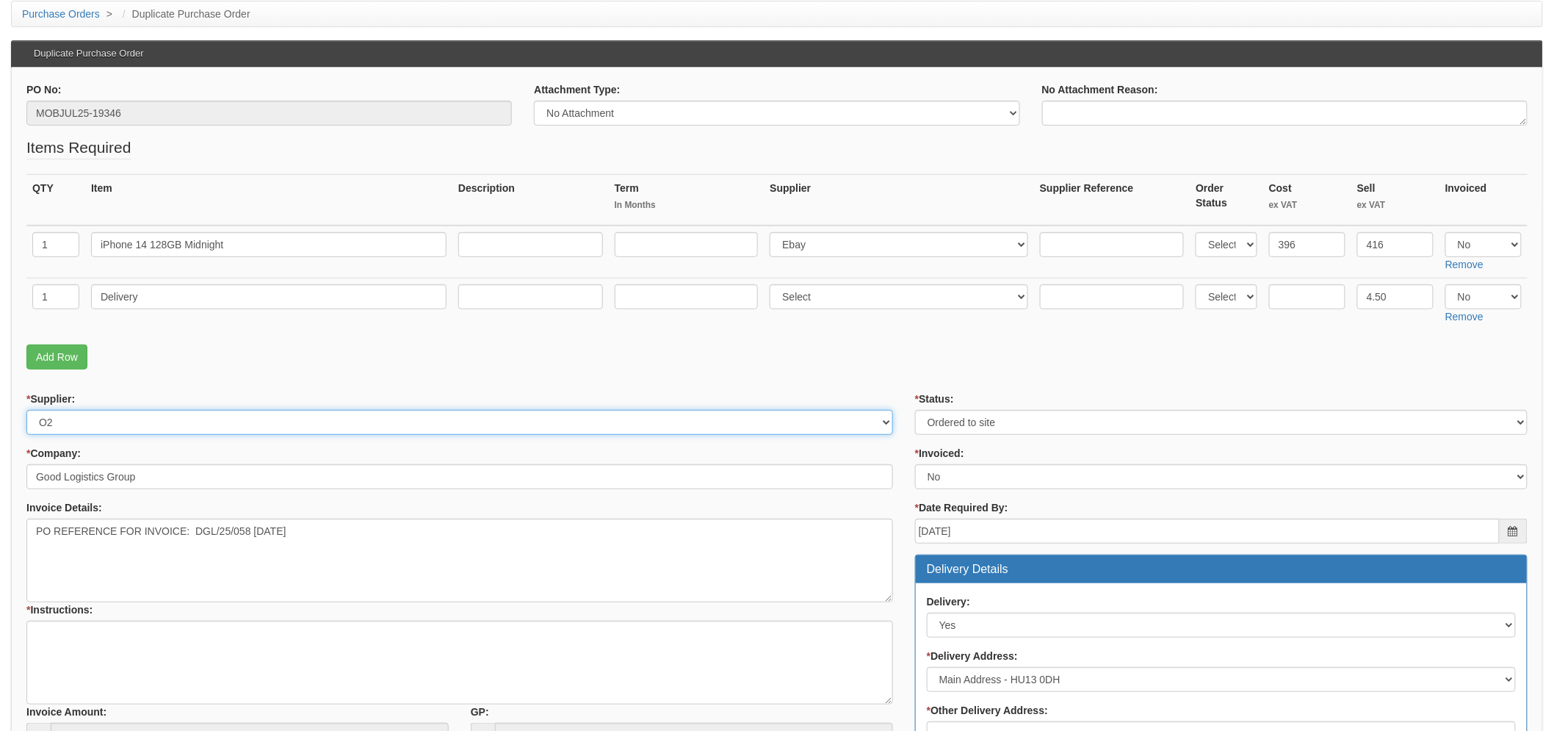
click at [186, 416] on select "Select 123 REG.co.uk 1Password 3 4Gon AA Jones Electric Ltd Abzorb Access Group…" at bounding box center [459, 422] width 867 height 25
select select "81"
click at [26, 410] on select "Select 123 REG.co.uk 1Password 3 4Gon AA Jones Electric Ltd Abzorb Access Group…" at bounding box center [459, 422] width 867 height 25
click at [278, 332] on fieldset "Items Required QTY Item Description Term In Months Supplier Supplier Reference …" at bounding box center [777, 257] width 1502 height 240
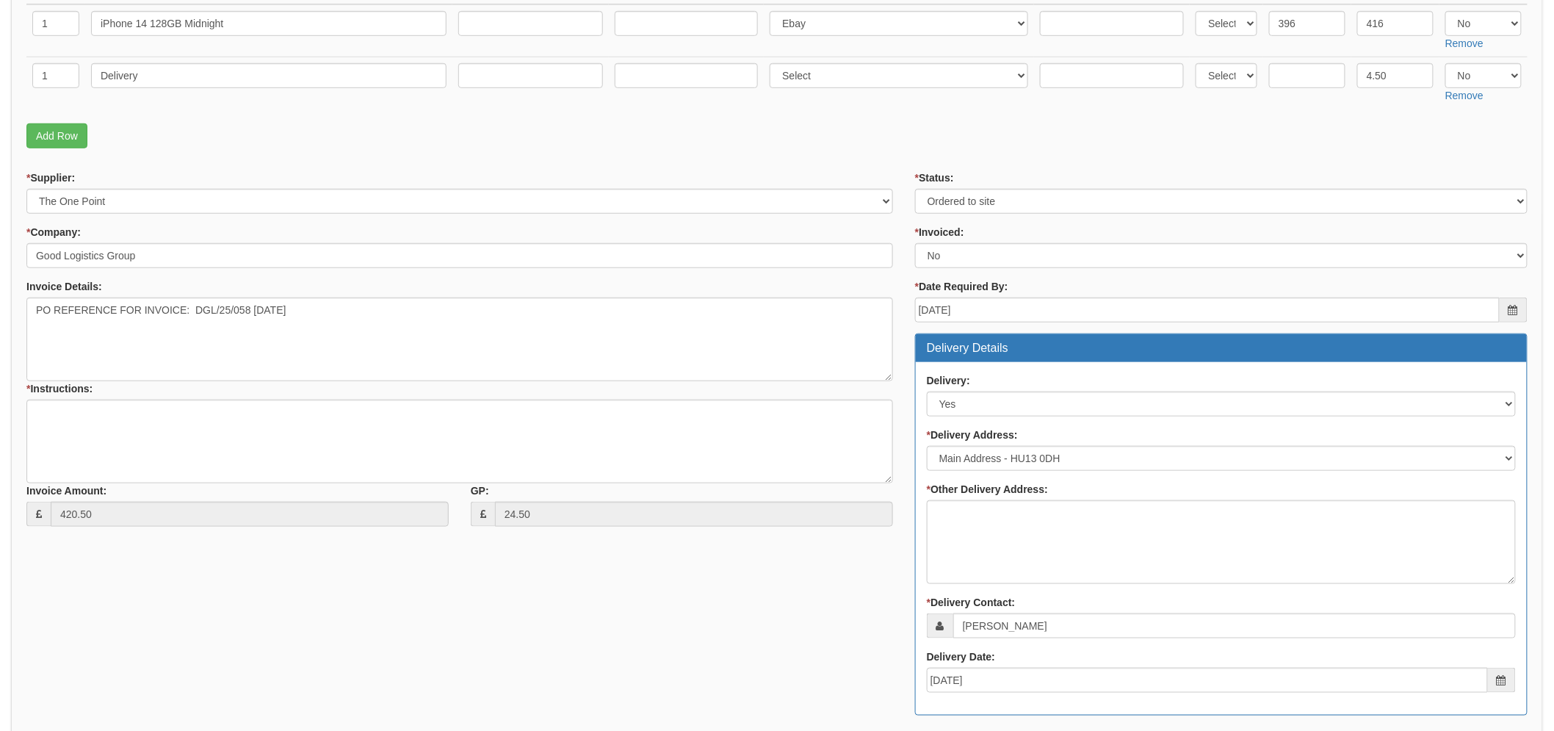
scroll to position [408, 0]
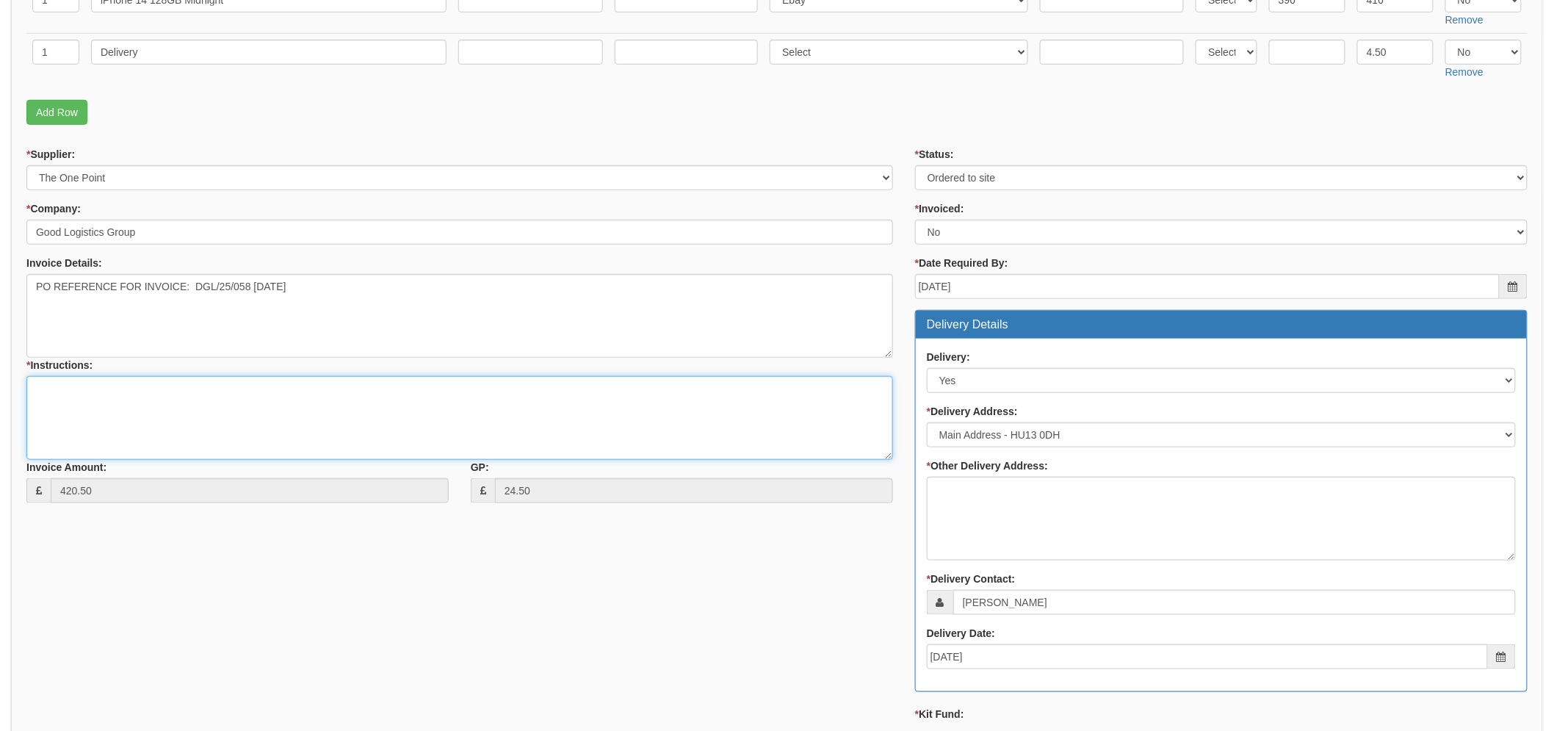
click at [42, 409] on textarea "Linked to ticket 405651" at bounding box center [459, 418] width 867 height 84
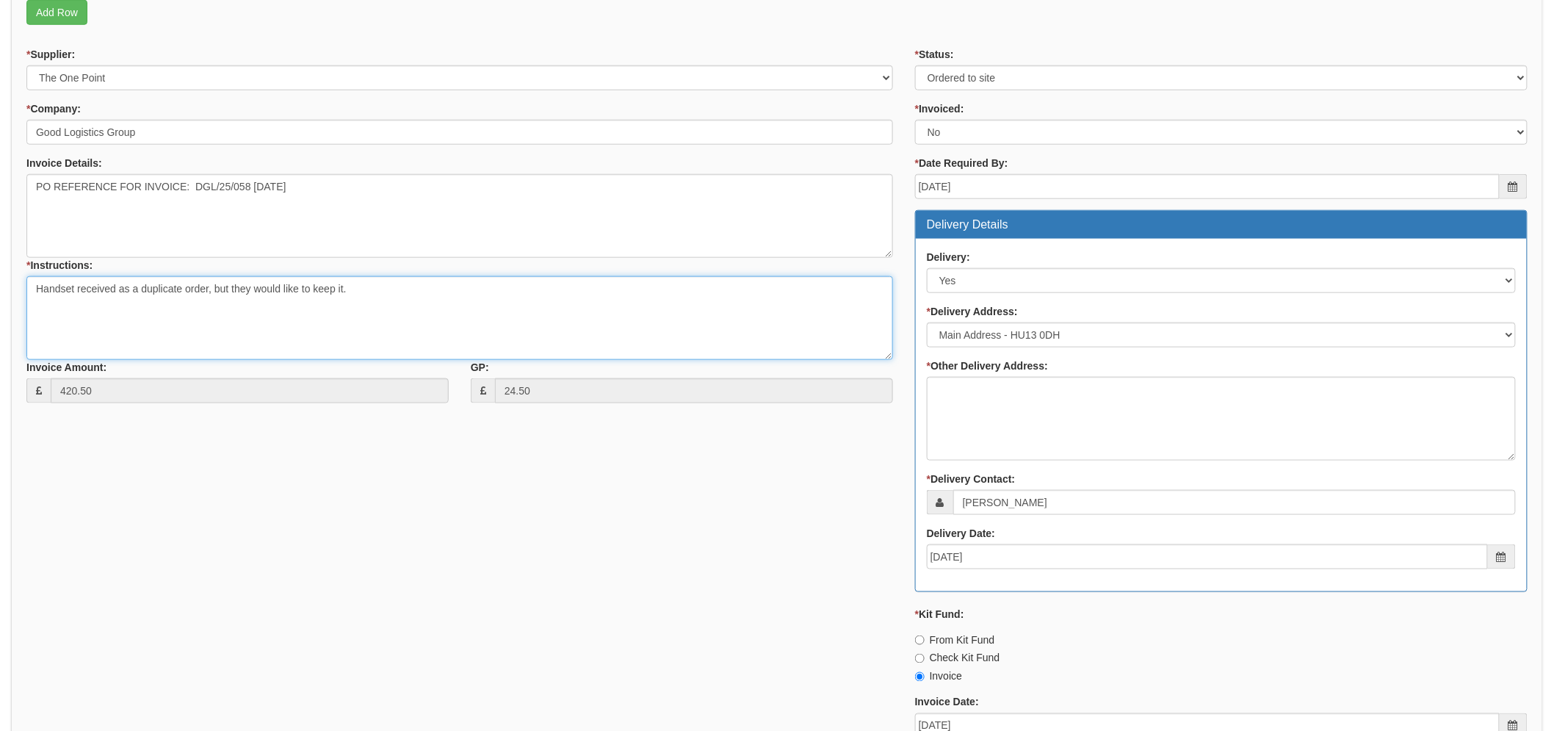
scroll to position [489, 0]
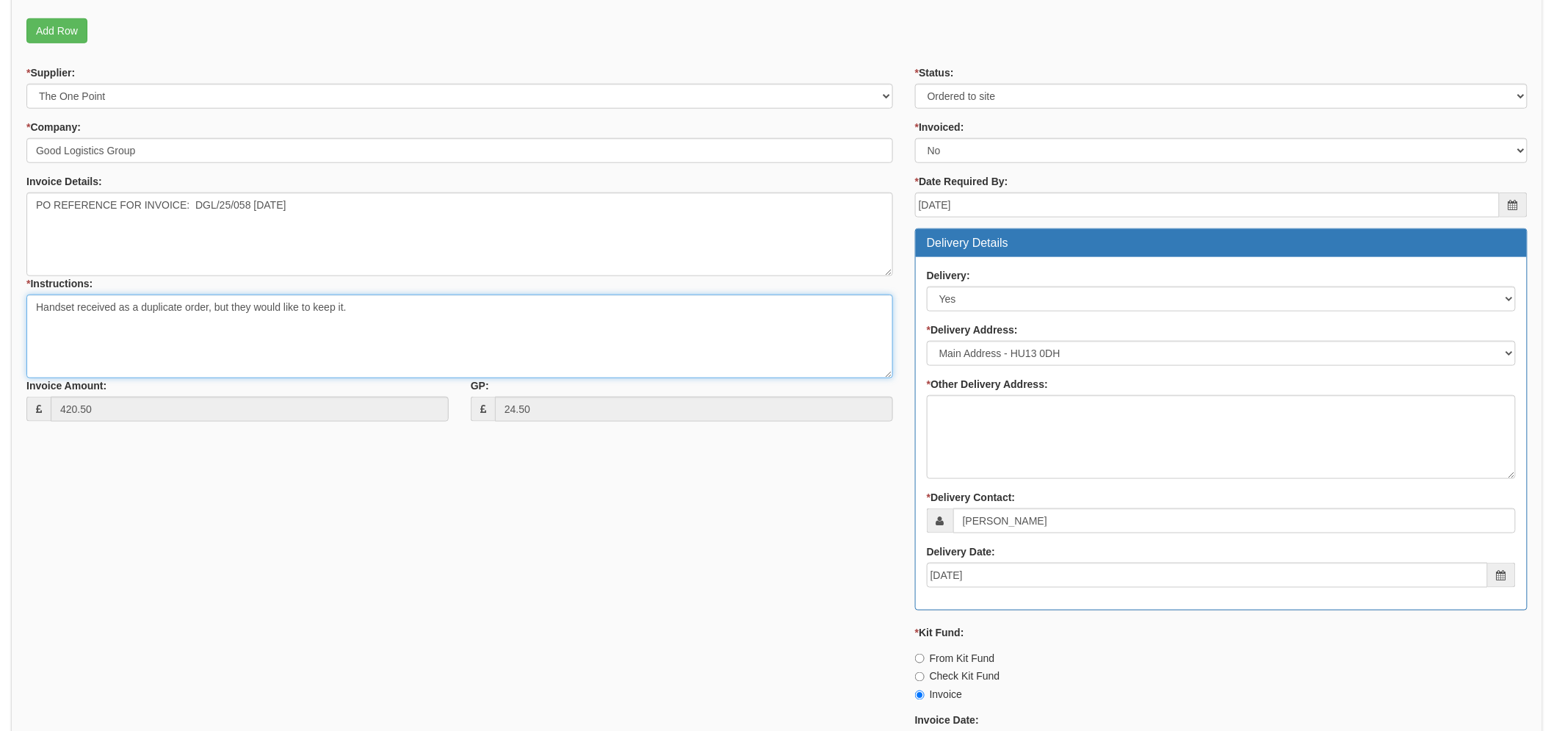
type textarea "Handset received as a duplicate order, but they would like to keep it."
click at [909, 209] on div "* Status: Select Approved Completed Delivered Invoiced Ordered Ordered to site …" at bounding box center [1221, 471] width 635 height 812
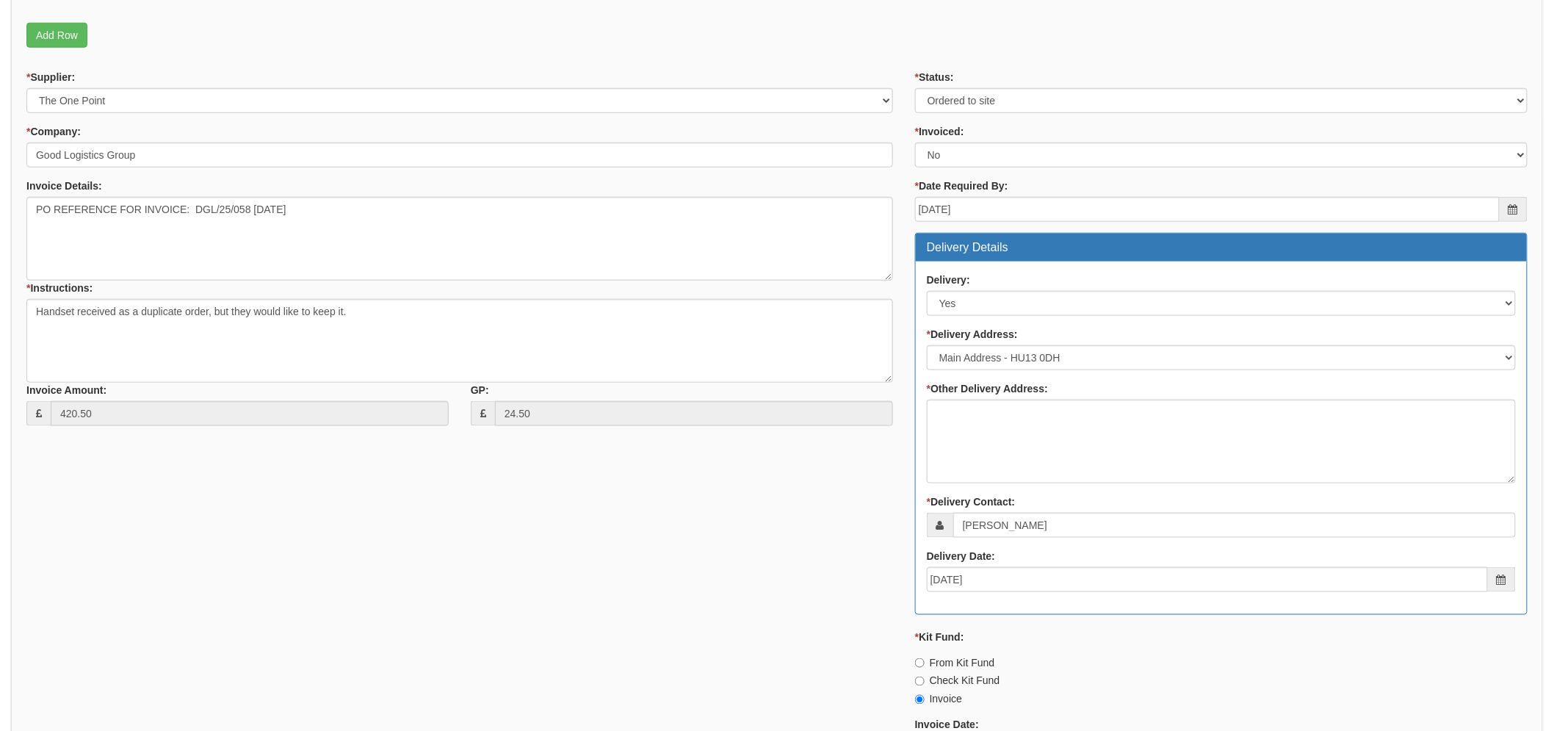
scroll to position [408, 0]
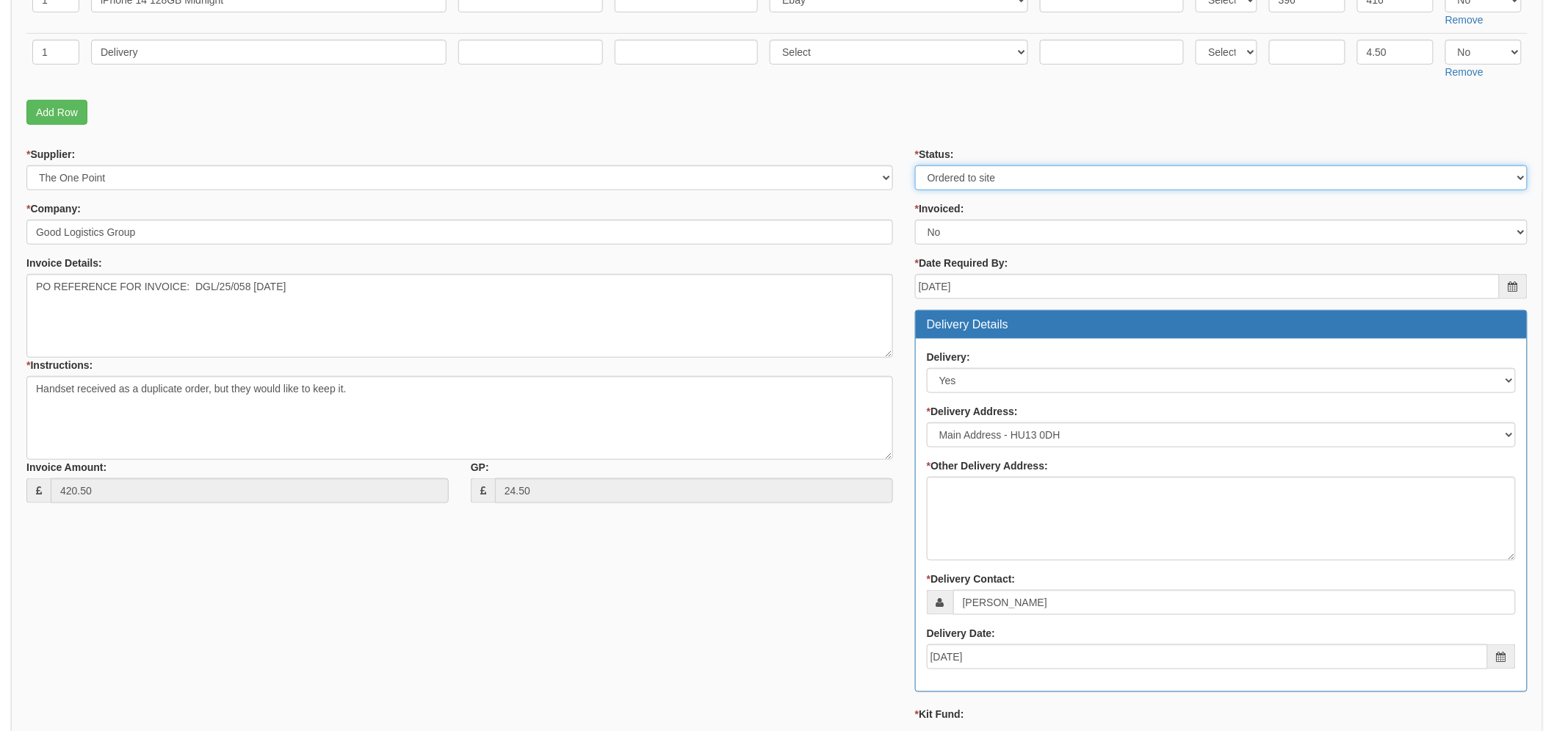
click at [973, 180] on select "Select Approved Completed Delivered Invoiced Ordered Ordered to site Part Order…" at bounding box center [1221, 177] width 613 height 25
click at [915, 165] on select "Select Approved Completed Delivered Invoiced Ordered Ordered to site Part Order…" at bounding box center [1221, 177] width 613 height 25
click at [845, 135] on form "PO No: MOBJUL25-19346 Attachment Type: Select Signed Quote Auth email if quote …" at bounding box center [777, 418] width 1502 height 1161
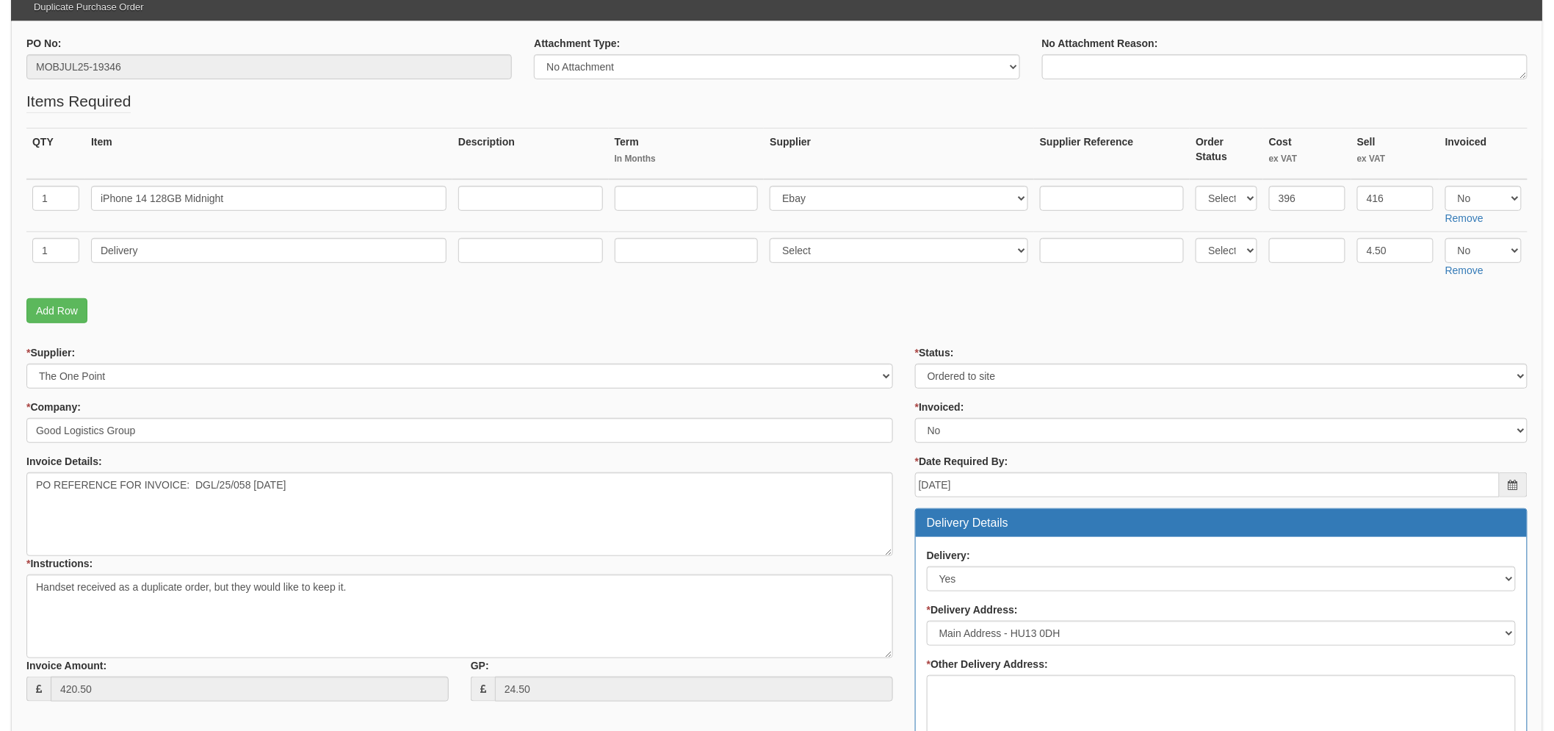
scroll to position [511, 0]
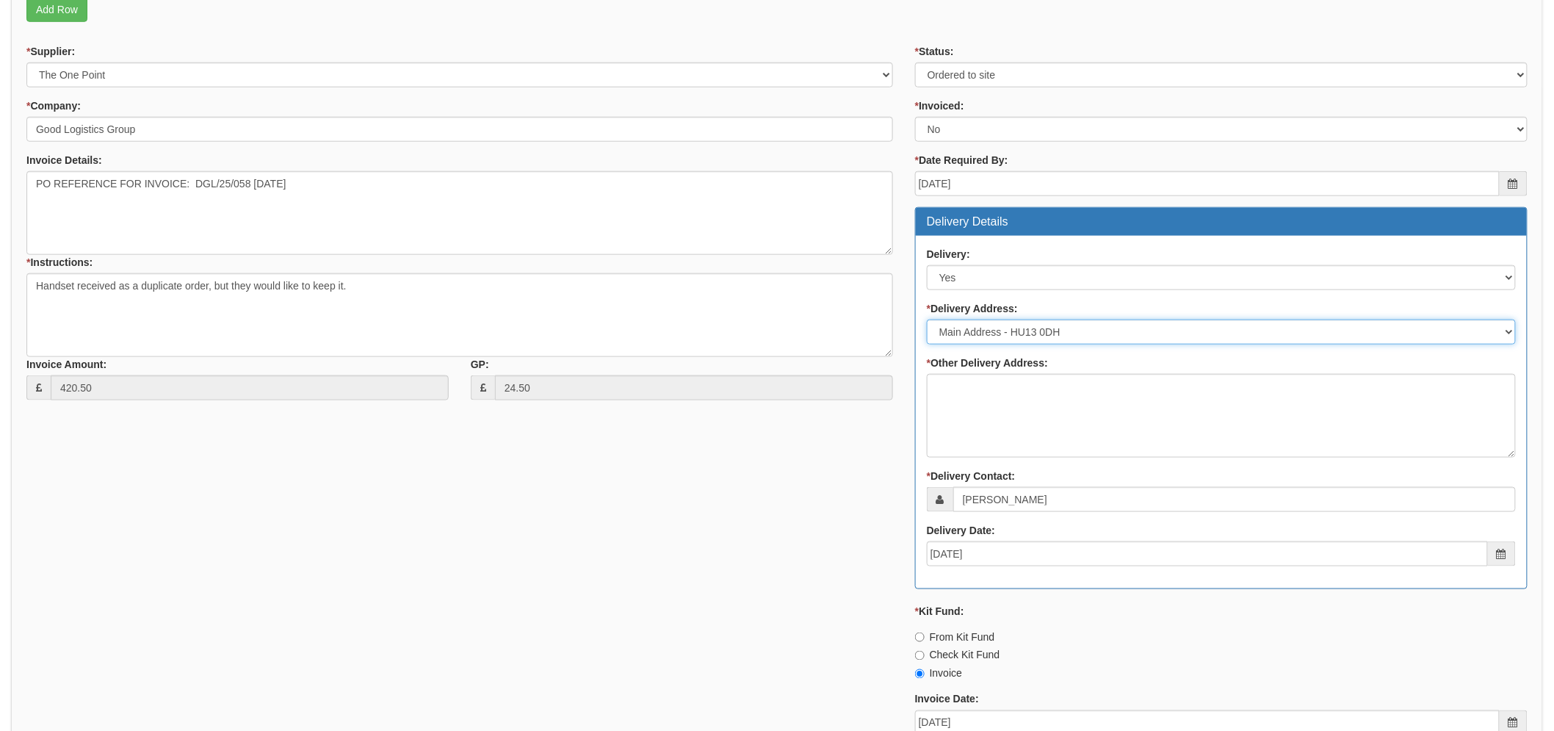
click at [998, 331] on select "Select Not Applicable Main Address - HU13 0DH Other" at bounding box center [1221, 332] width 589 height 25
click at [781, 472] on div "* Supplier: Select 123 REG.co.uk 1Password 3 4Gon AA Jones Electric Ltd Abzorb …" at bounding box center [777, 450] width 1524 height 812
click at [977, 320] on select "Select Not Applicable Main Address - HU13 0DH Other" at bounding box center [1221, 332] width 589 height 25
click at [927, 320] on select "Select Not Applicable Main Address - HU13 0DH Other" at bounding box center [1221, 332] width 589 height 25
click at [638, 533] on div "* Supplier: Select 123 REG.co.uk 1Password 3 4Gon AA Jones Electric Ltd Abzorb …" at bounding box center [777, 450] width 1524 height 812
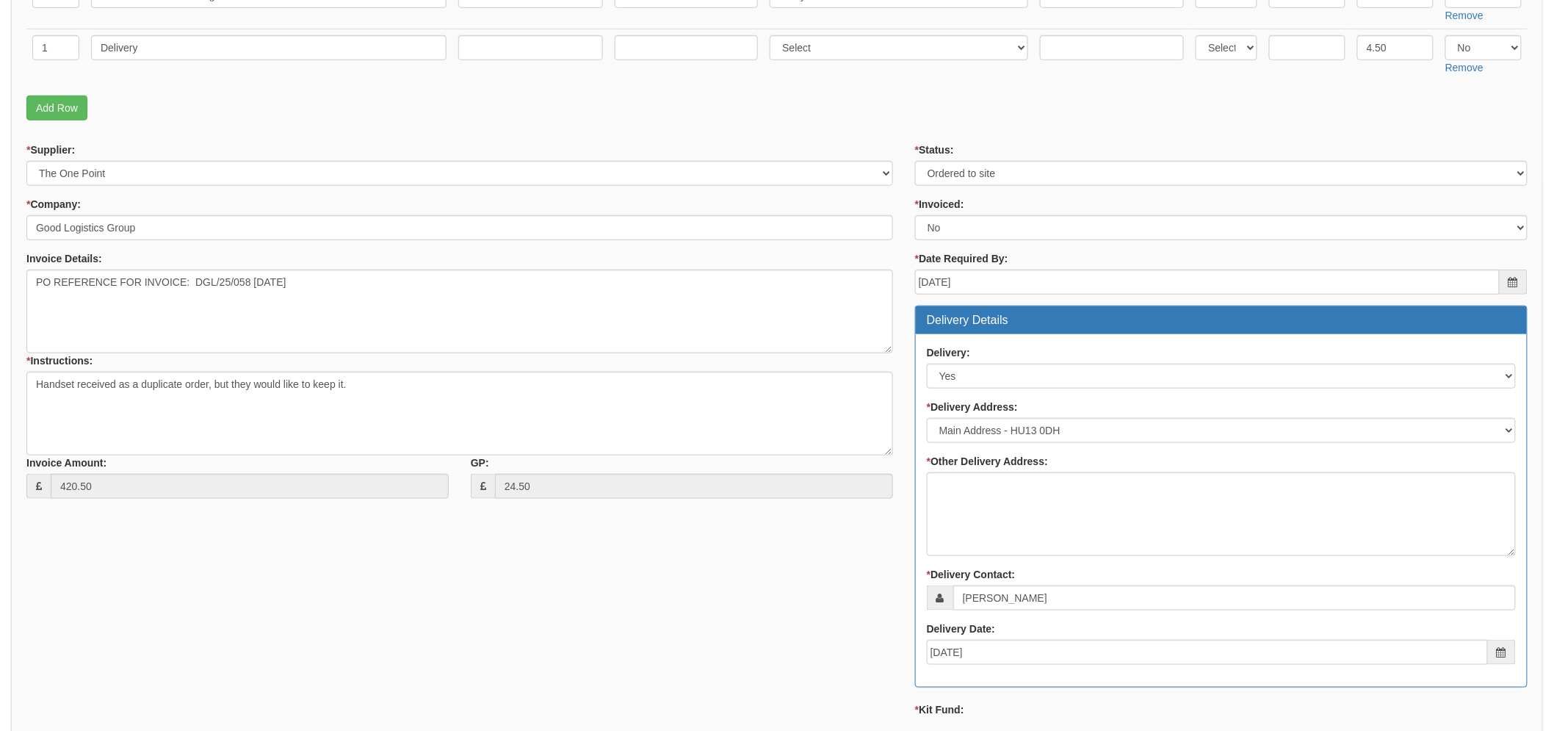
scroll to position [674, 0]
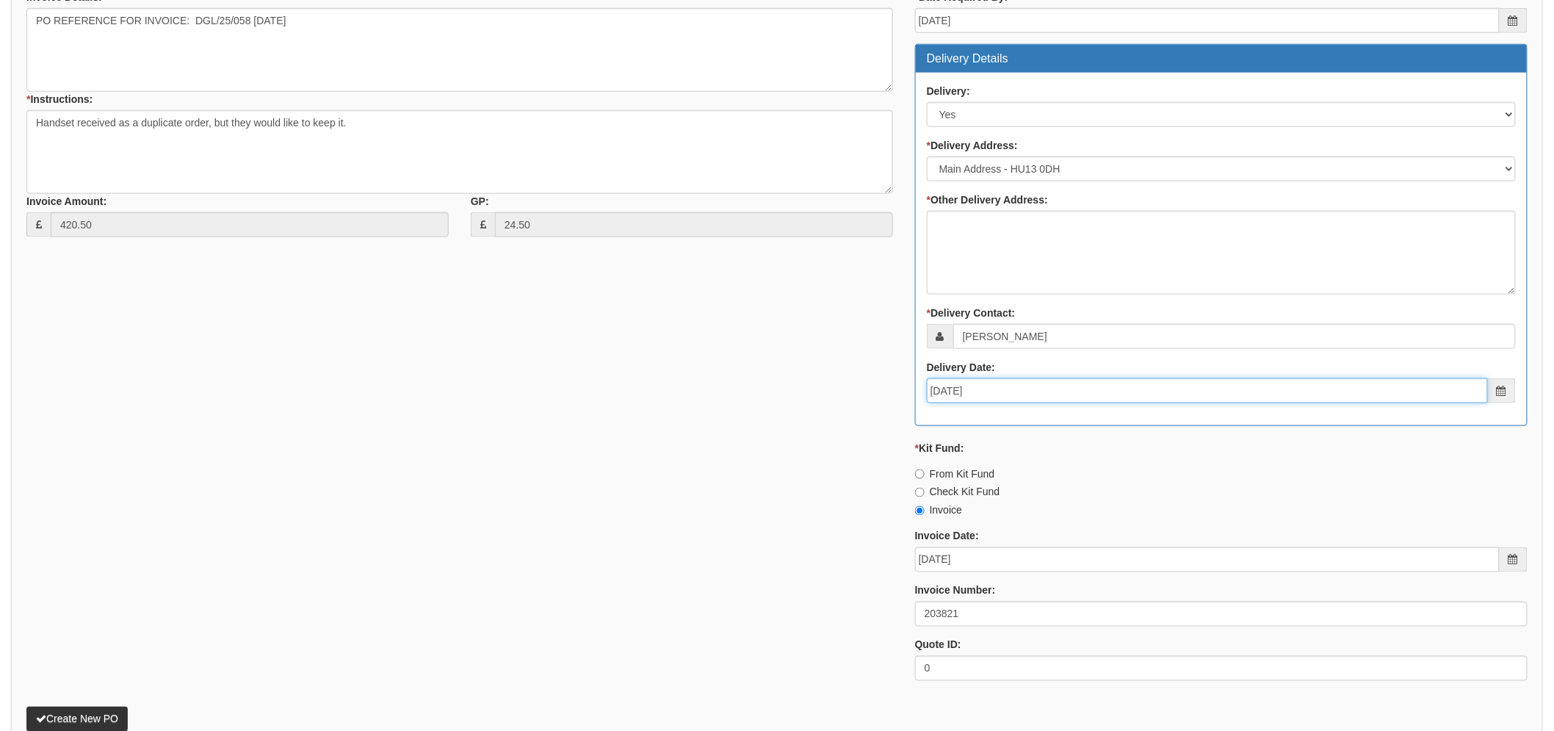
click at [1012, 394] on input "2025-07-29" at bounding box center [1207, 390] width 561 height 25
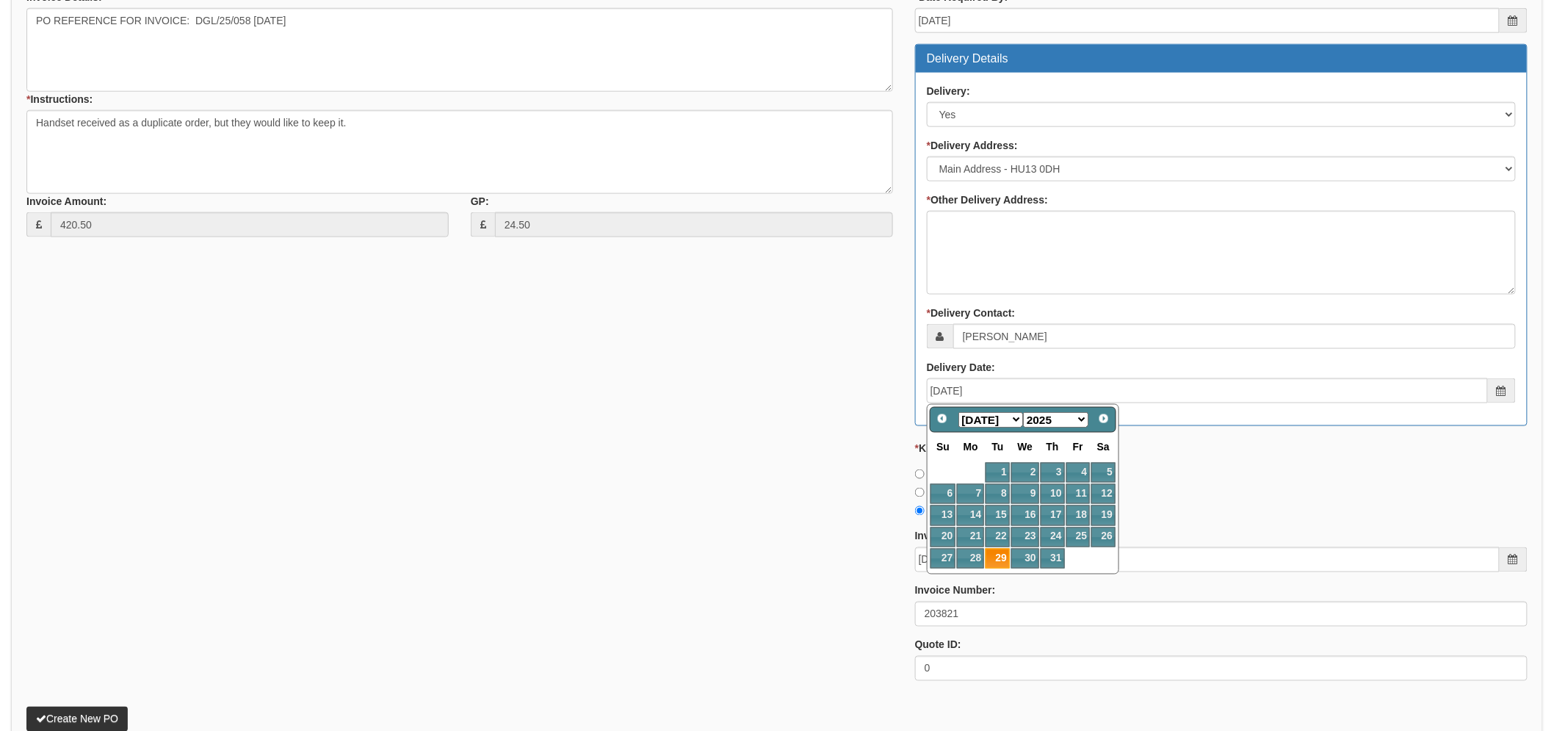
click at [1012, 419] on select "Jan Feb Mar Apr May Jun Jul Aug Sep Oct Nov Dec" at bounding box center [991, 419] width 65 height 15
click at [1059, 542] on link "21" at bounding box center [1053, 537] width 24 height 20
type input "2025-08-21"
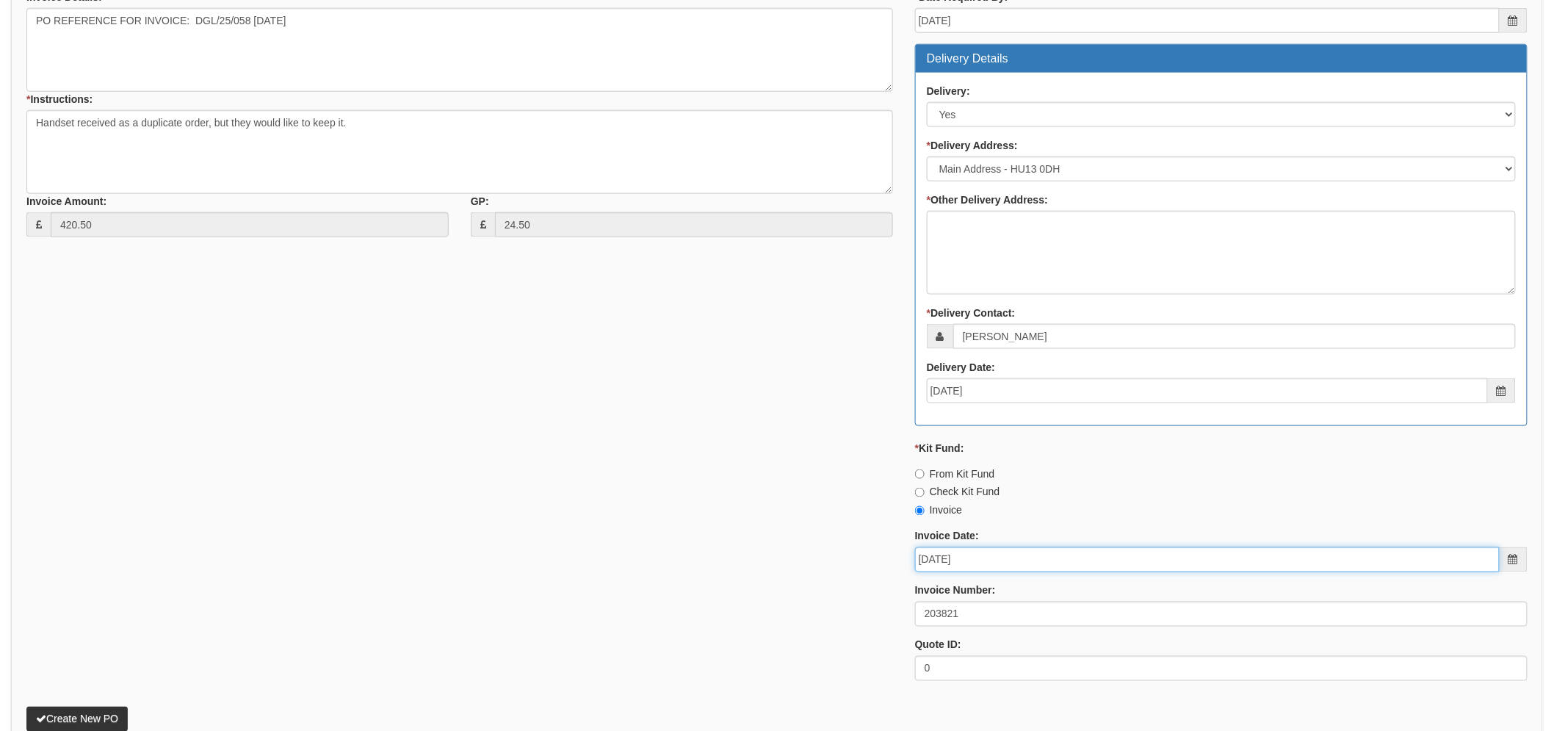
click at [996, 554] on input "2025-07-29" at bounding box center [1207, 559] width 585 height 25
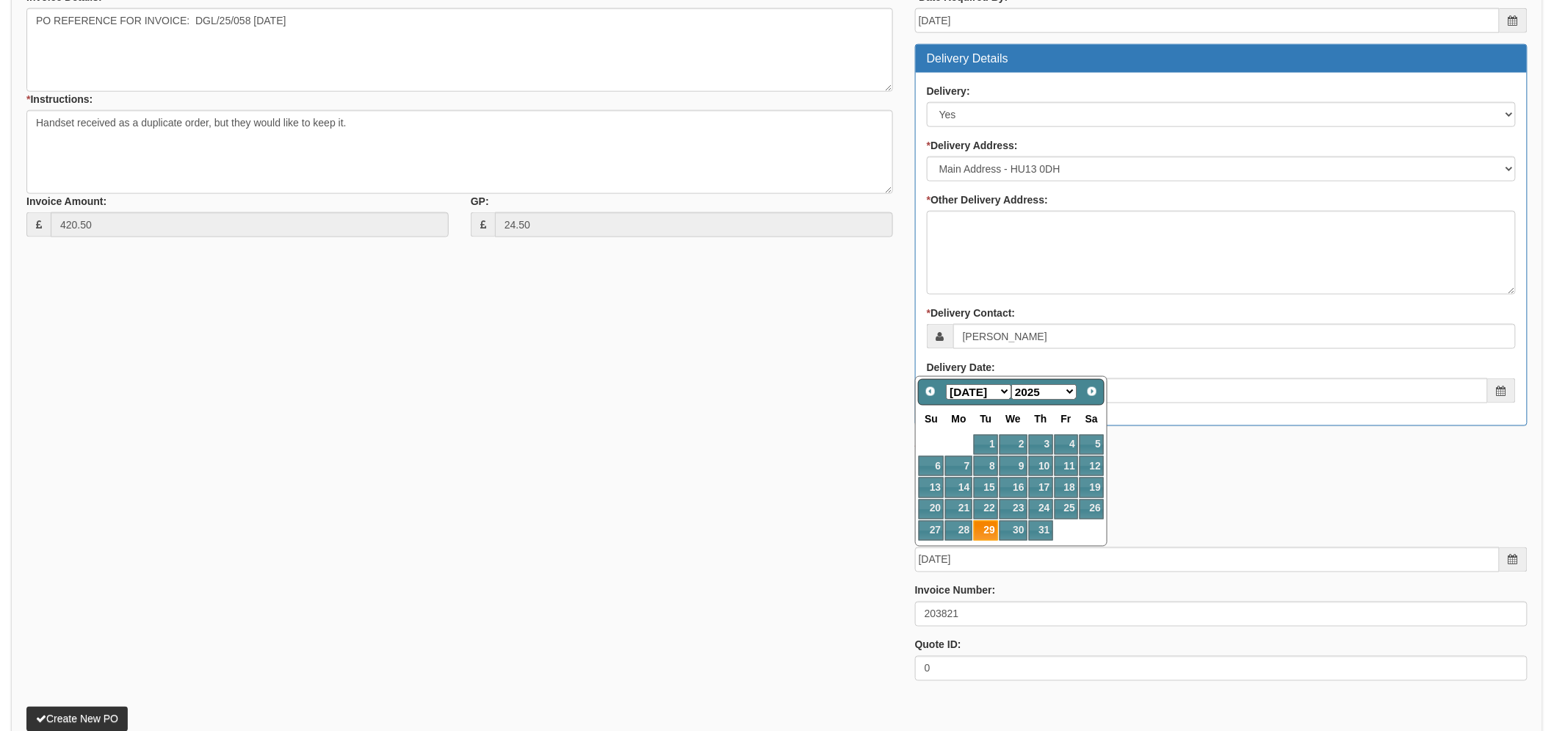
click at [997, 384] on select "Jan Feb Mar Apr May Jun Jul Aug Sep Oct Nov Dec" at bounding box center [978, 391] width 65 height 15
click at [1039, 504] on link "21" at bounding box center [1041, 510] width 24 height 20
type input "2025-08-21"
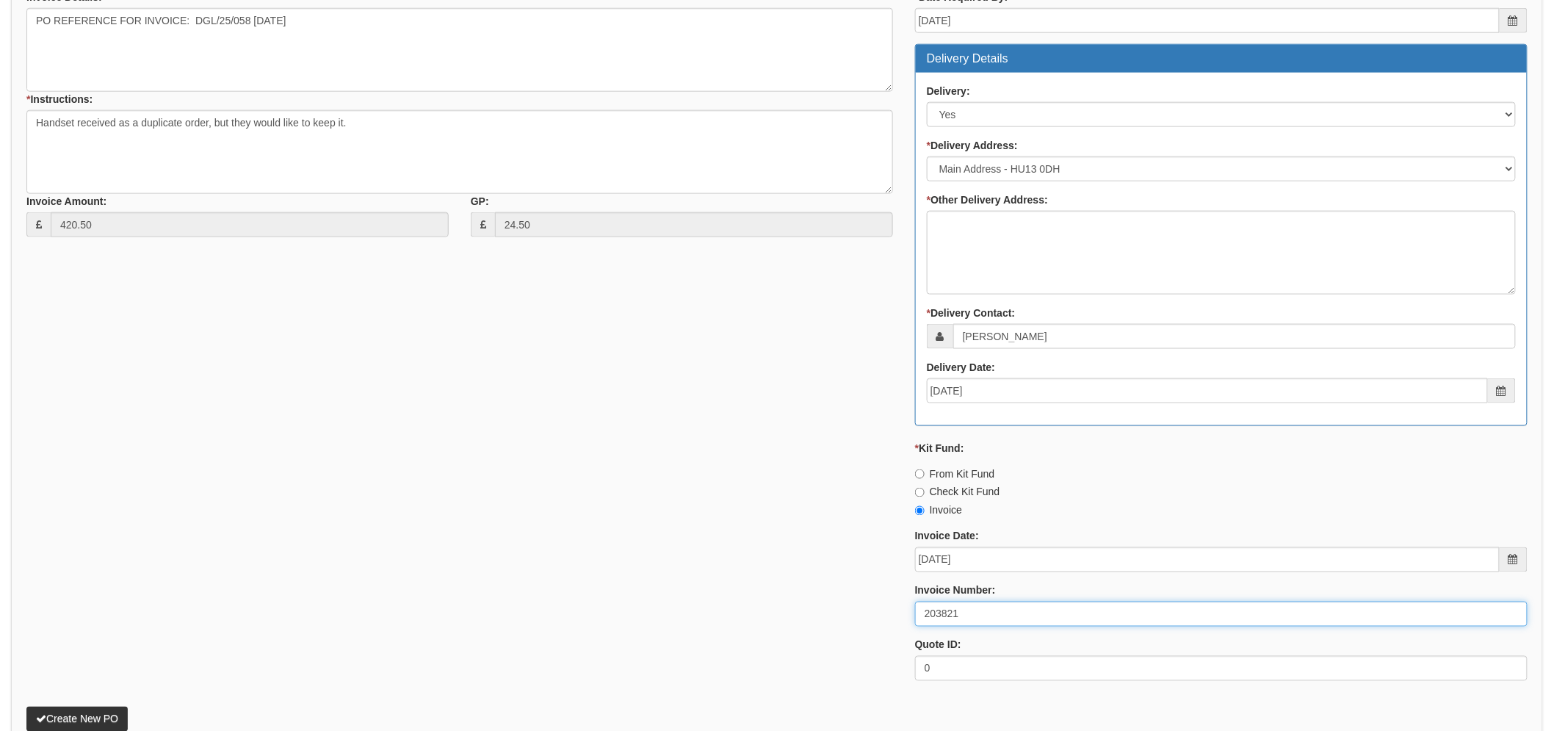
drag, startPoint x: 919, startPoint y: 616, endPoint x: 859, endPoint y: 619, distance: 59.6
click at [860, 619] on div "* Supplier: Select 123 REG.co.uk 1Password 3 4Gon AA Jones Electric Ltd Abzorb …" at bounding box center [777, 287] width 1524 height 812
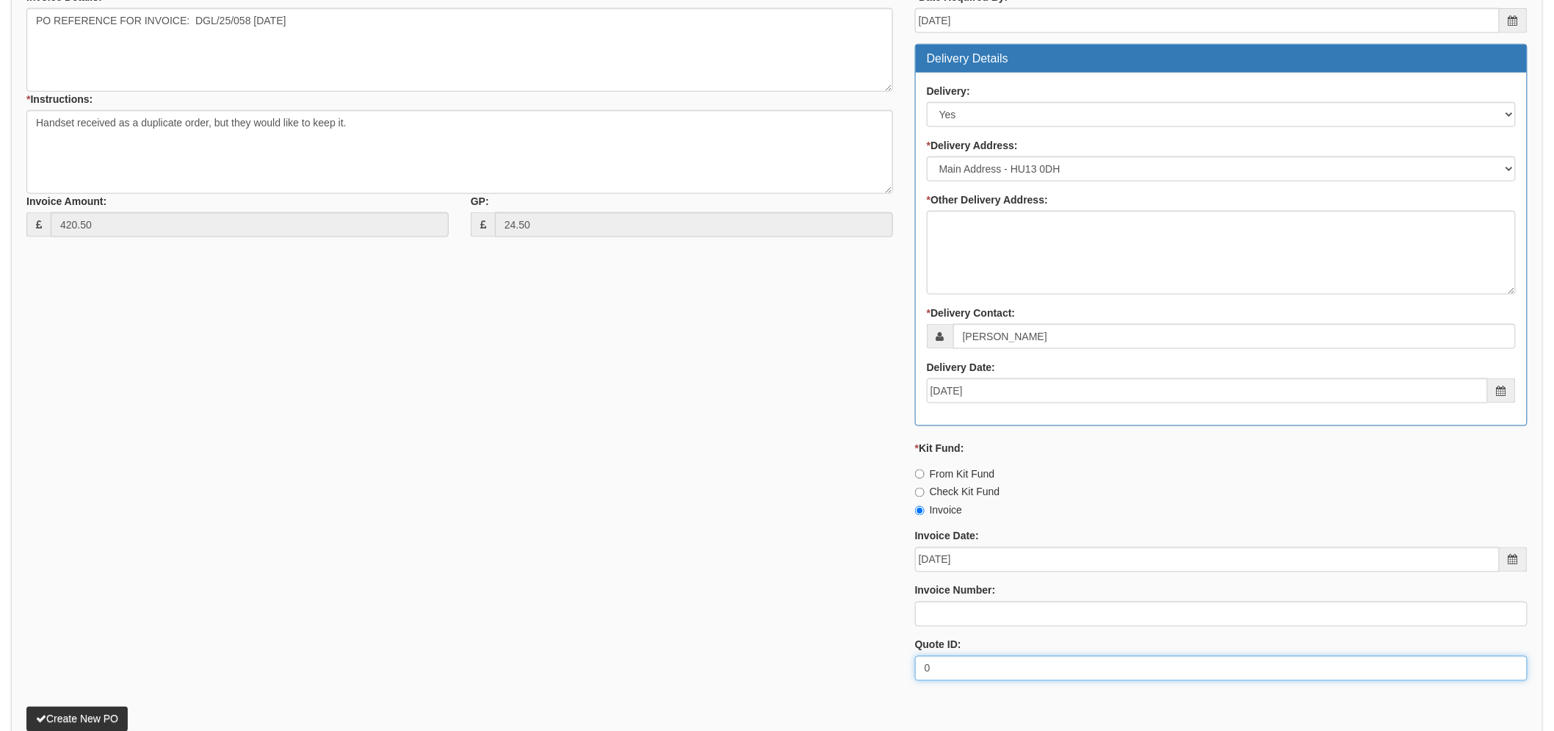
drag, startPoint x: 934, startPoint y: 674, endPoint x: 884, endPoint y: 672, distance: 50.7
click at [884, 672] on div "* Supplier: Select 123 REG.co.uk 1Password 3 4Gon AA Jones Electric Ltd Abzorb …" at bounding box center [777, 287] width 1524 height 812
drag, startPoint x: 753, startPoint y: 531, endPoint x: 681, endPoint y: 516, distance: 73.6
click at [748, 522] on div "* Supplier: Select 123 REG.co.uk 1Password 3 4Gon AA Jones Electric Ltd Abzorb …" at bounding box center [777, 287] width 1524 height 812
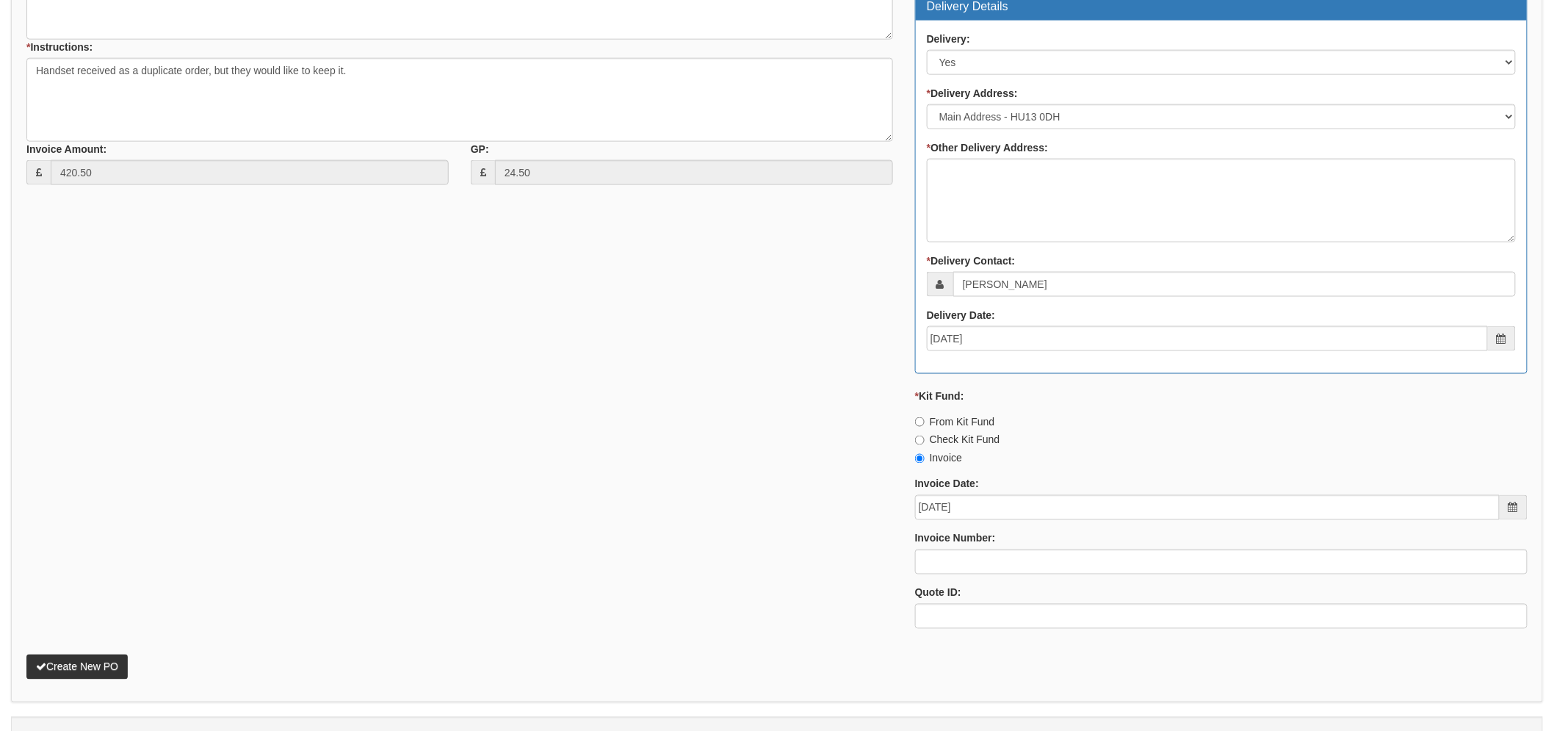
scroll to position [755, 0]
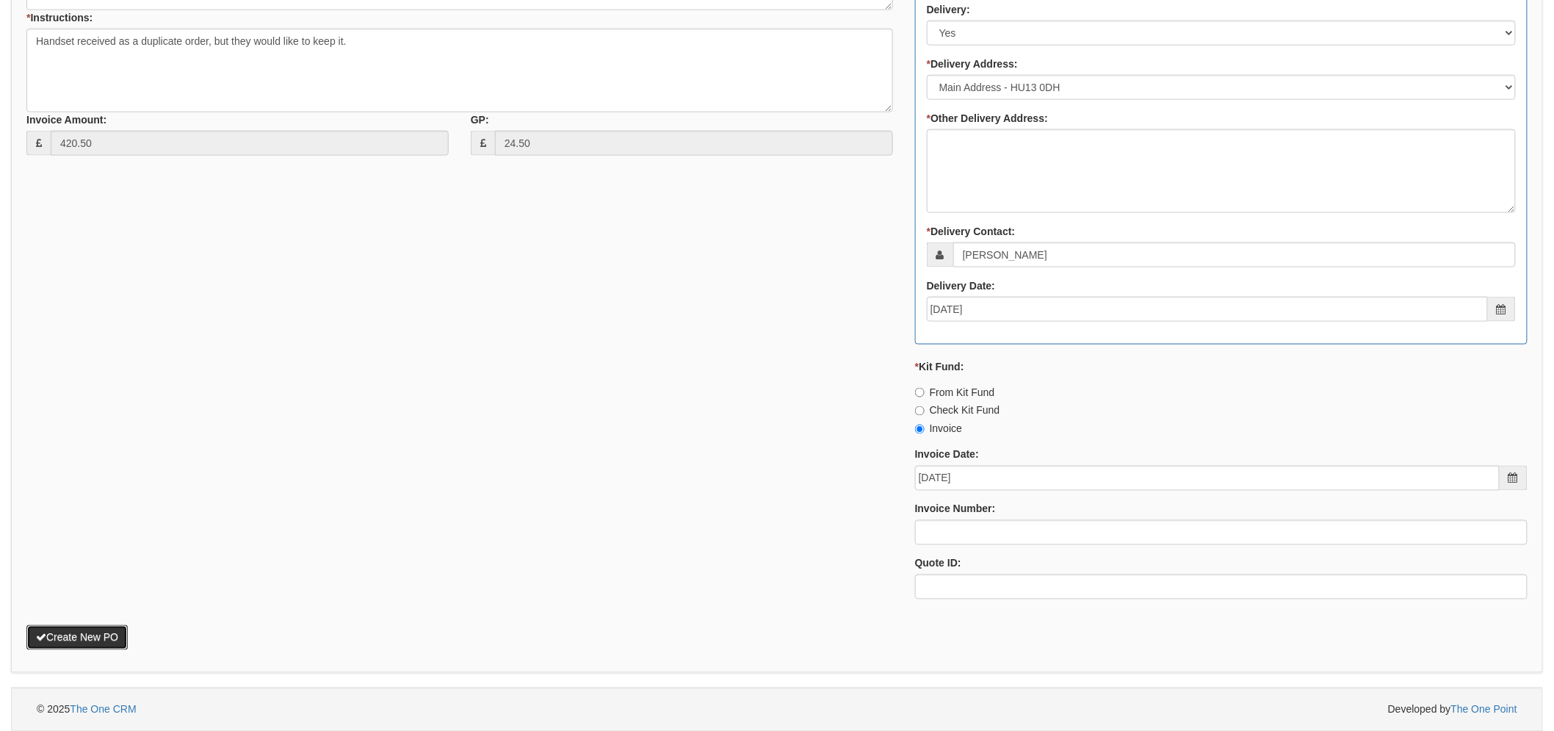
click at [68, 627] on button "Create New PO" at bounding box center [76, 637] width 101 height 25
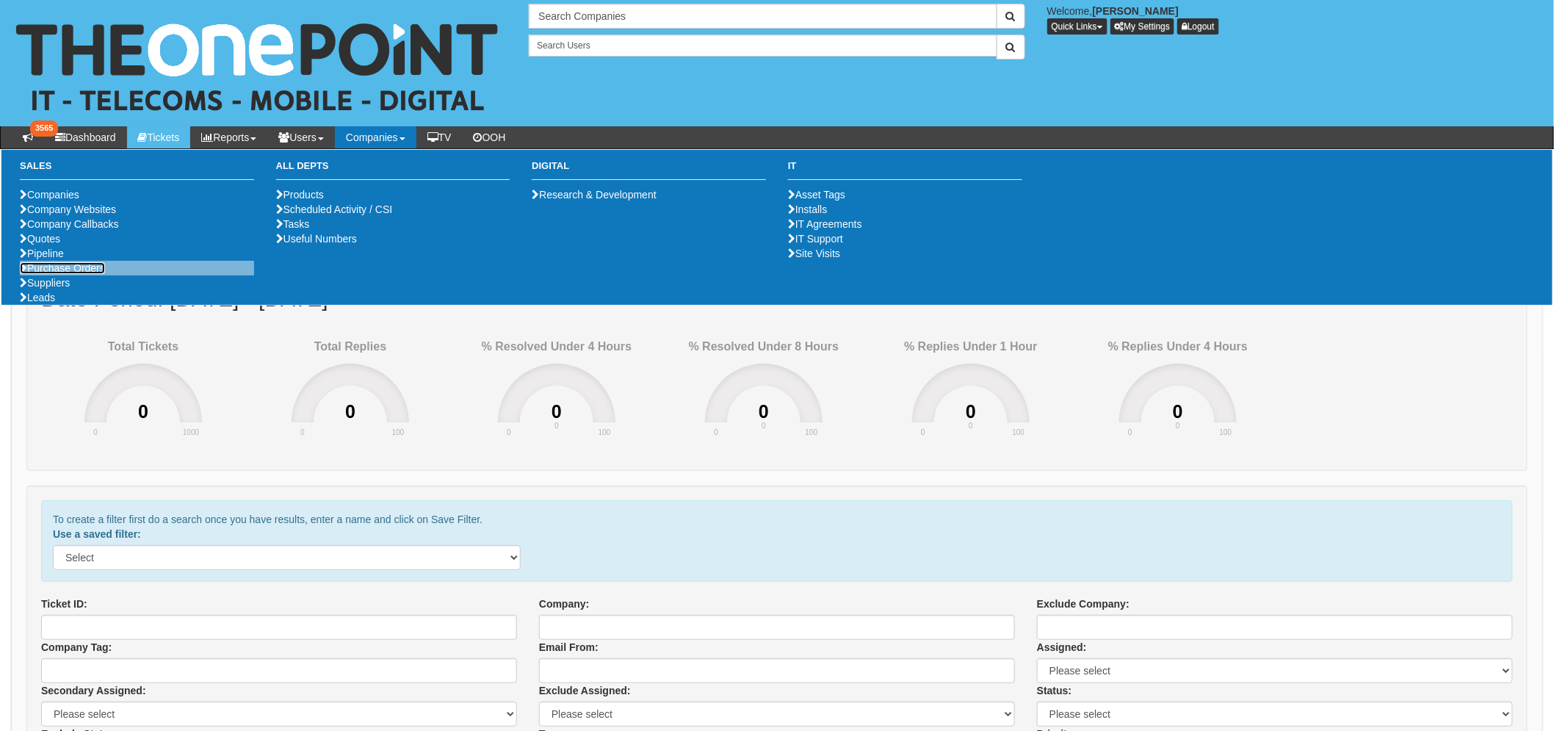
click at [93, 274] on link "Purchase Orders" at bounding box center [62, 268] width 85 height 12
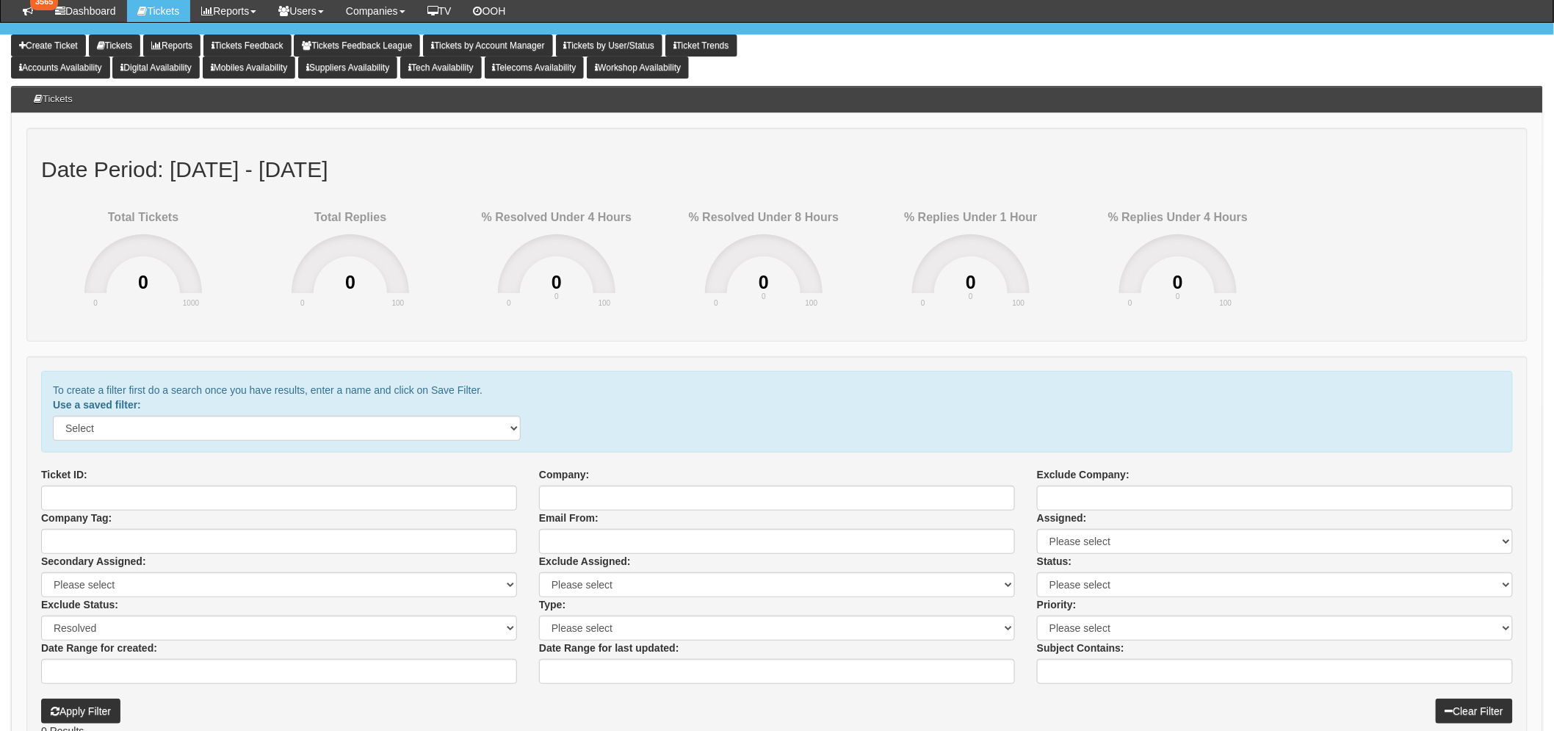
scroll to position [313, 0]
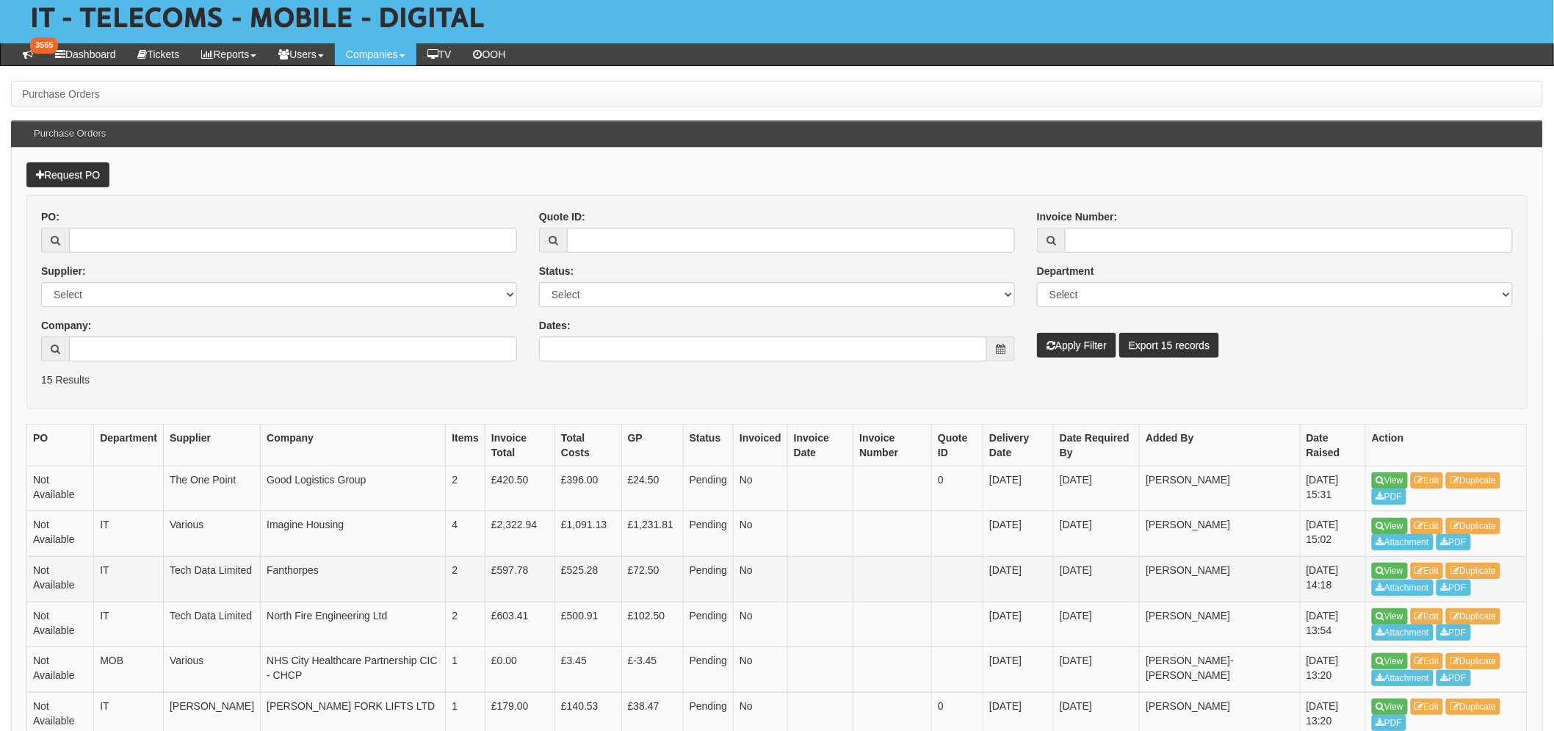
scroll to position [163, 0]
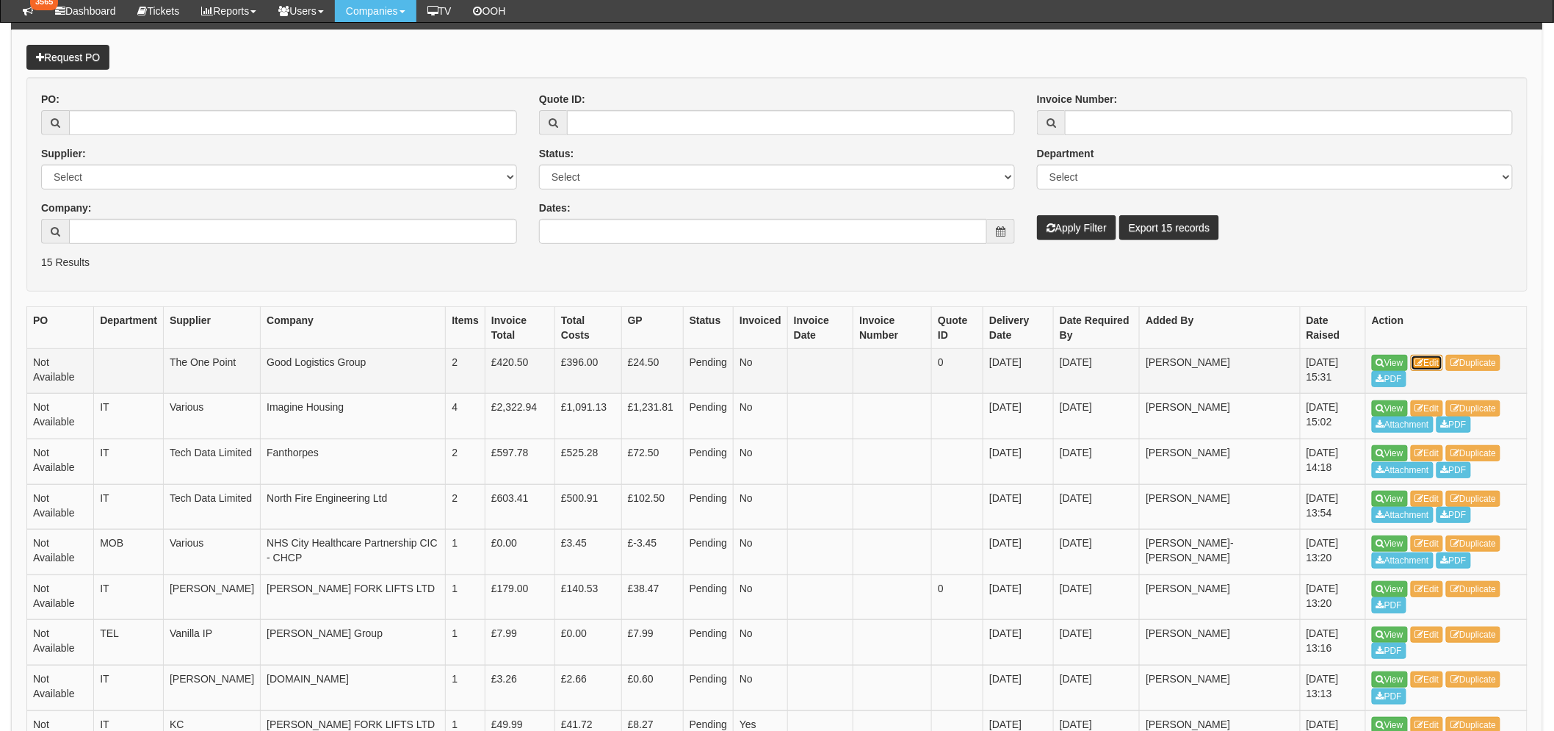
click at [1435, 363] on link "Edit" at bounding box center [1427, 363] width 33 height 16
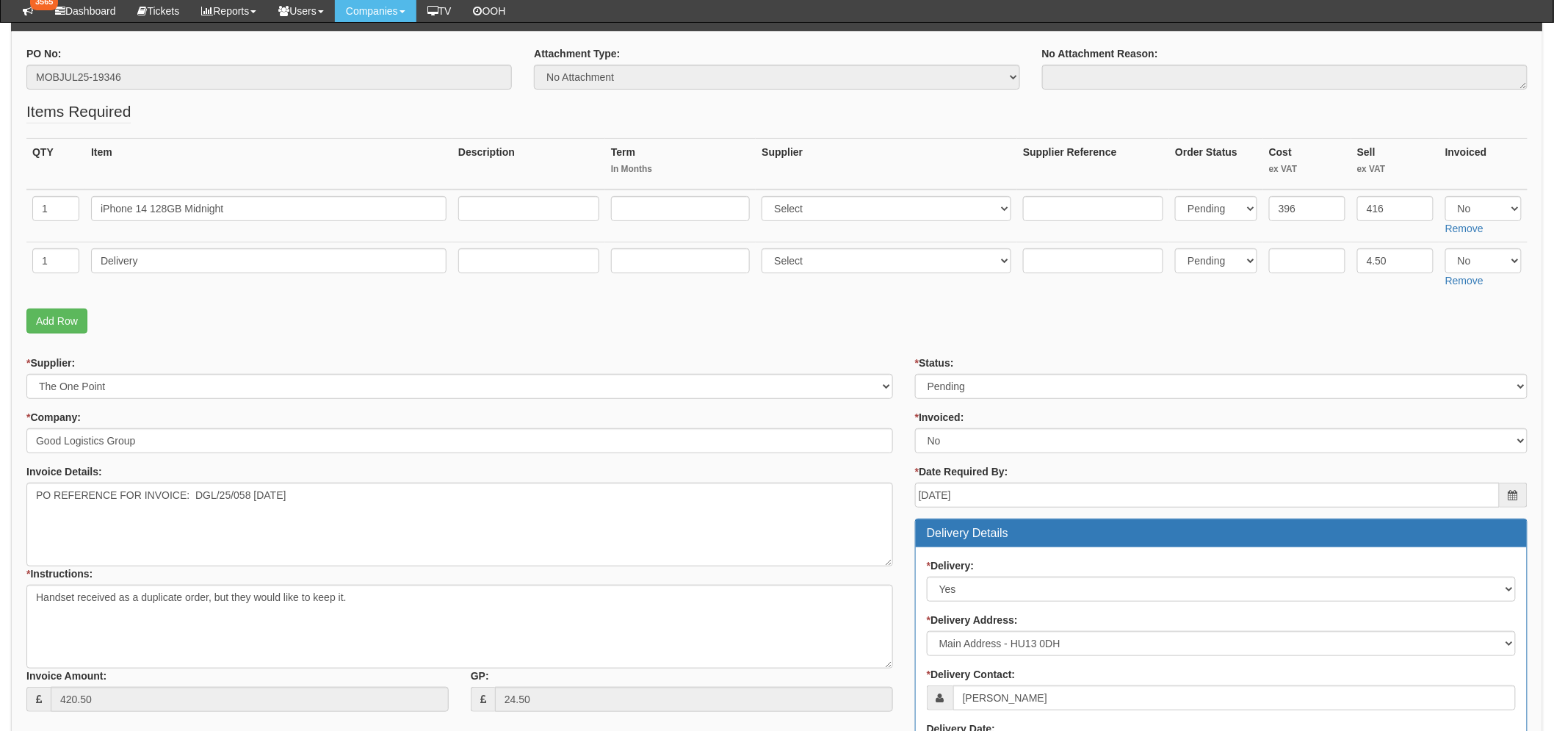
scroll to position [163, 0]
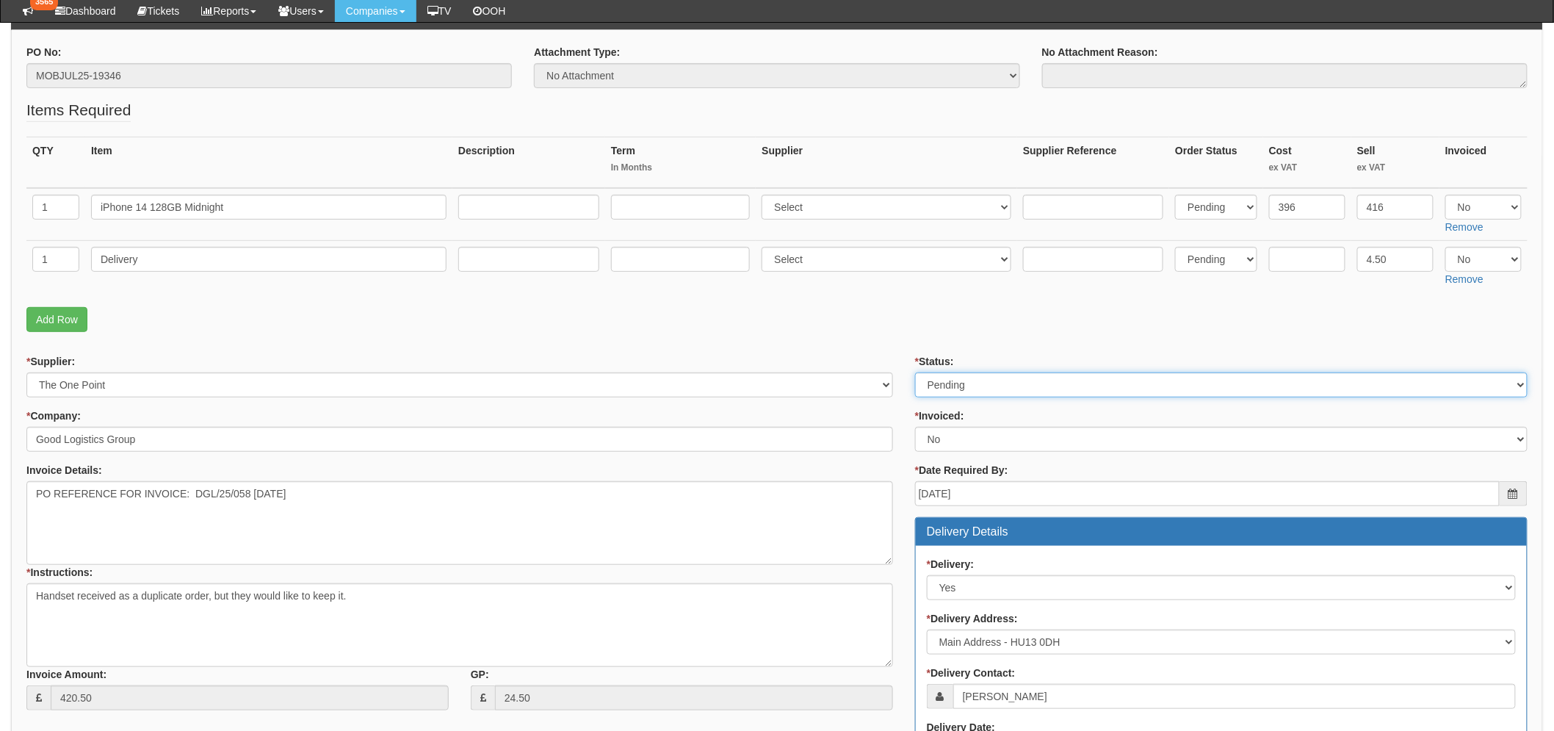
click at [1002, 384] on select "Select Approved Completed Delivered Invoiced Ordered Ordered to site Part Order…" at bounding box center [1221, 384] width 613 height 25
select select "8"
click at [915, 372] on select "Select Approved Completed Delivered Invoiced Ordered Ordered to site Part Order…" at bounding box center [1221, 384] width 613 height 25
click at [721, 340] on form "PO No: MOBJUL25-19346 Attachment Type: Select Signed Quote Auth email if quote …" at bounding box center [777, 569] width 1502 height 1048
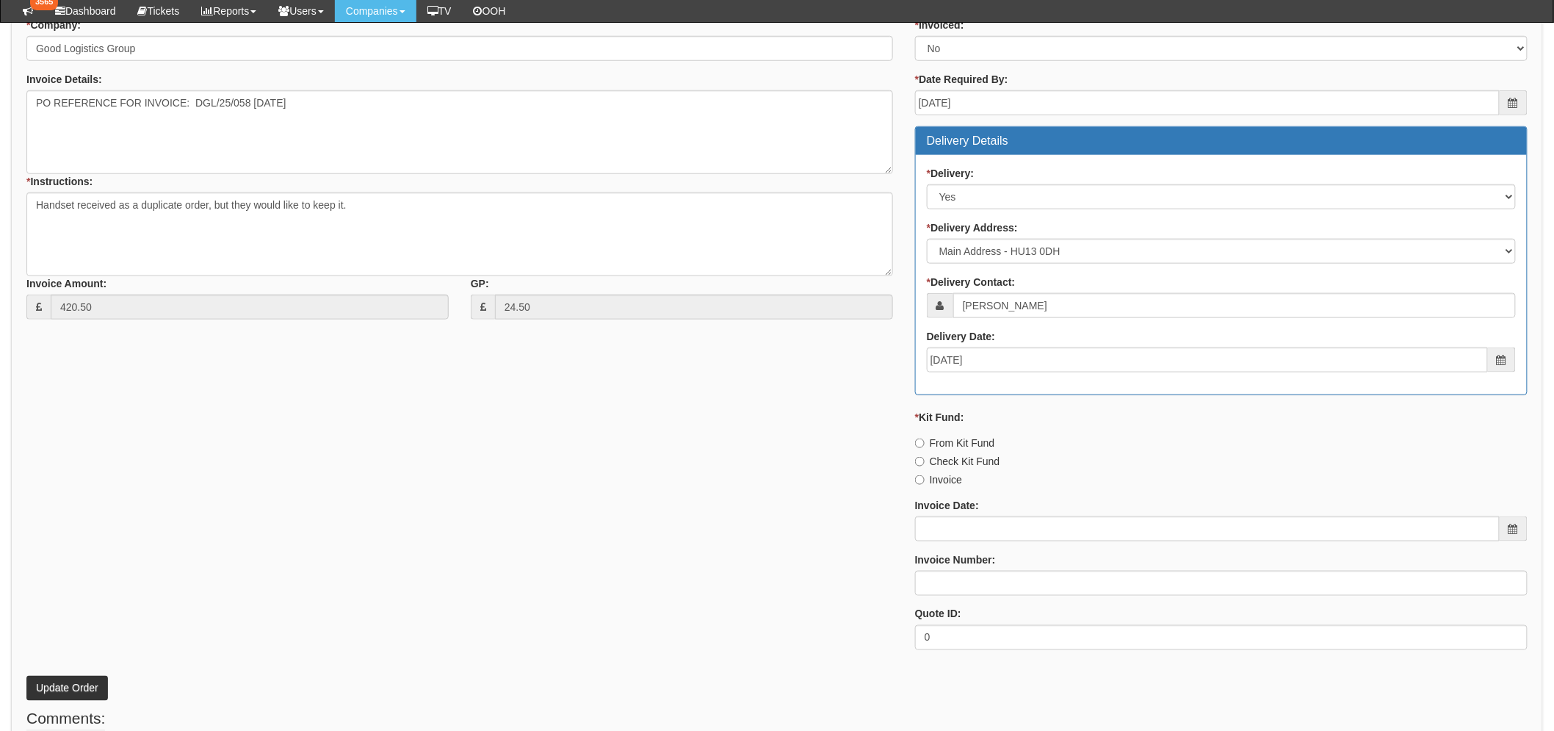
scroll to position [643, 0]
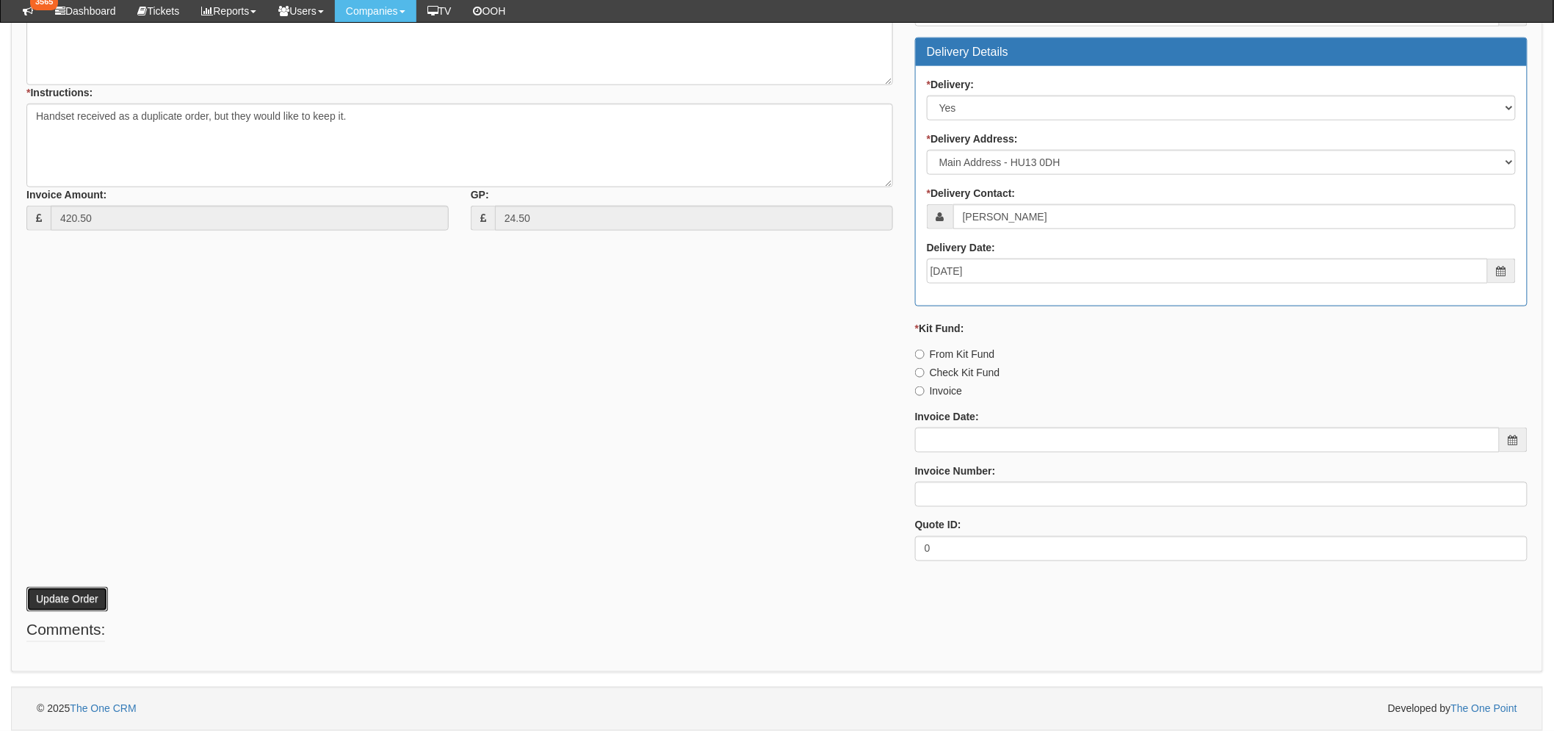
click at [79, 594] on button "Update Order" at bounding box center [67, 599] width 82 height 25
click at [922, 359] on input "Invoice" at bounding box center [920, 355] width 10 height 10
radio input "true"
click at [90, 594] on button "Update Order" at bounding box center [67, 599] width 82 height 25
